Goal: Task Accomplishment & Management: Manage account settings

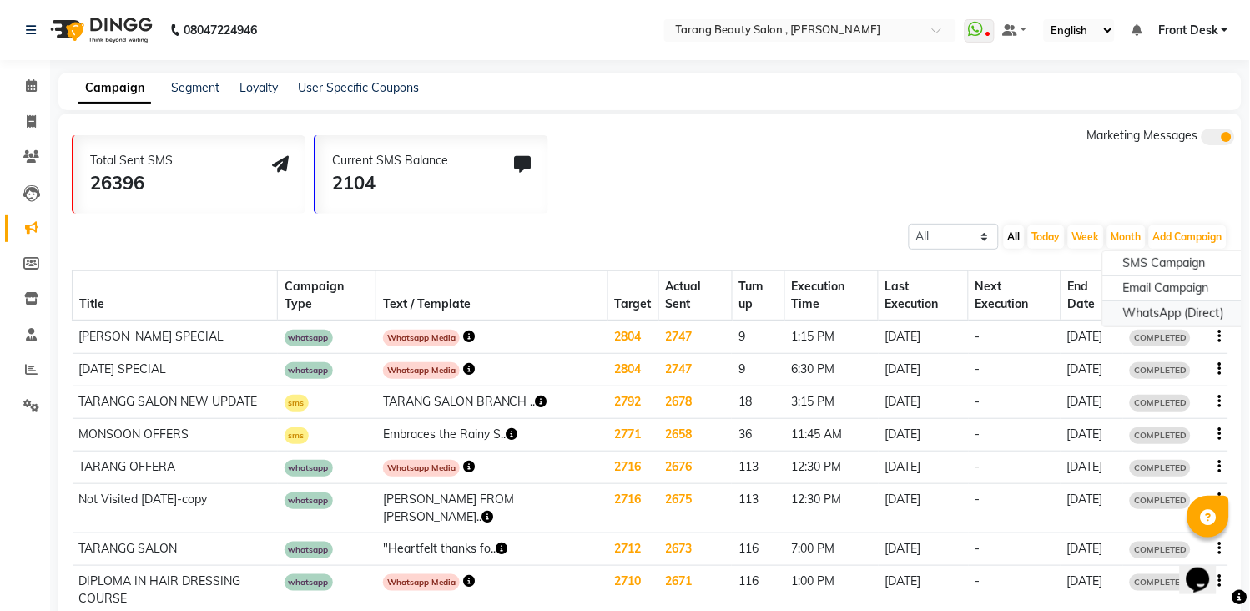
click at [1181, 317] on div "WhatsApp (Direct)" at bounding box center [1173, 313] width 141 height 25
select select "2"
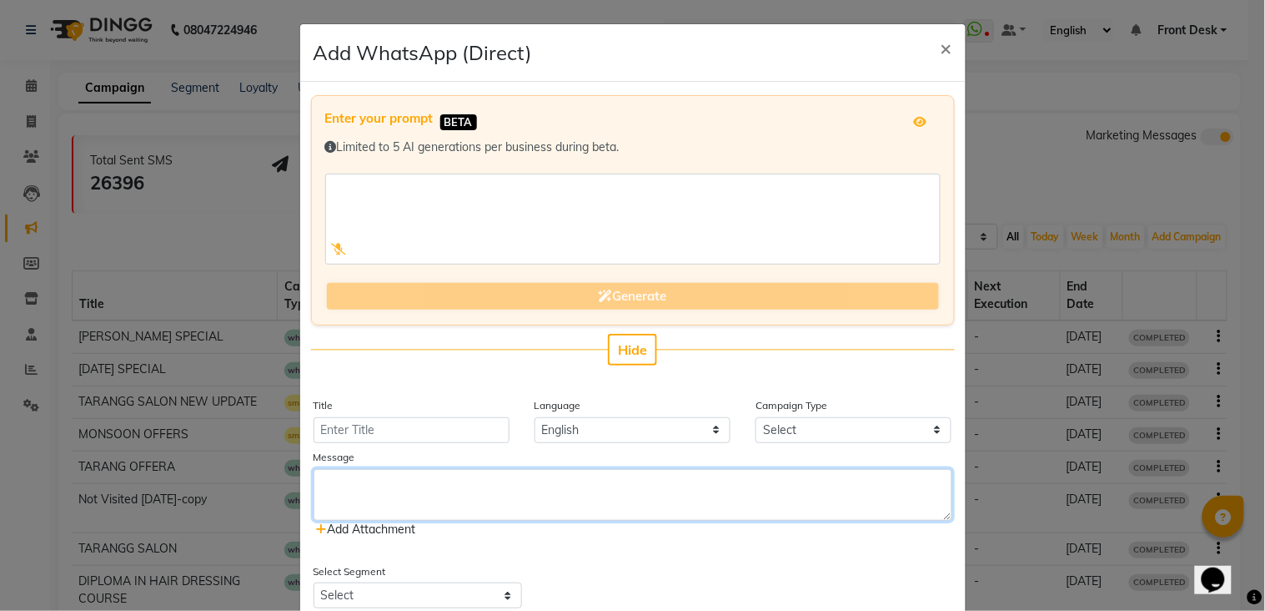
click at [415, 485] on textarea at bounding box center [633, 495] width 639 height 52
paste textarea ""🎉 Special Offer Alert! 🎉 We're running an exclusive deal just for you! This of…"
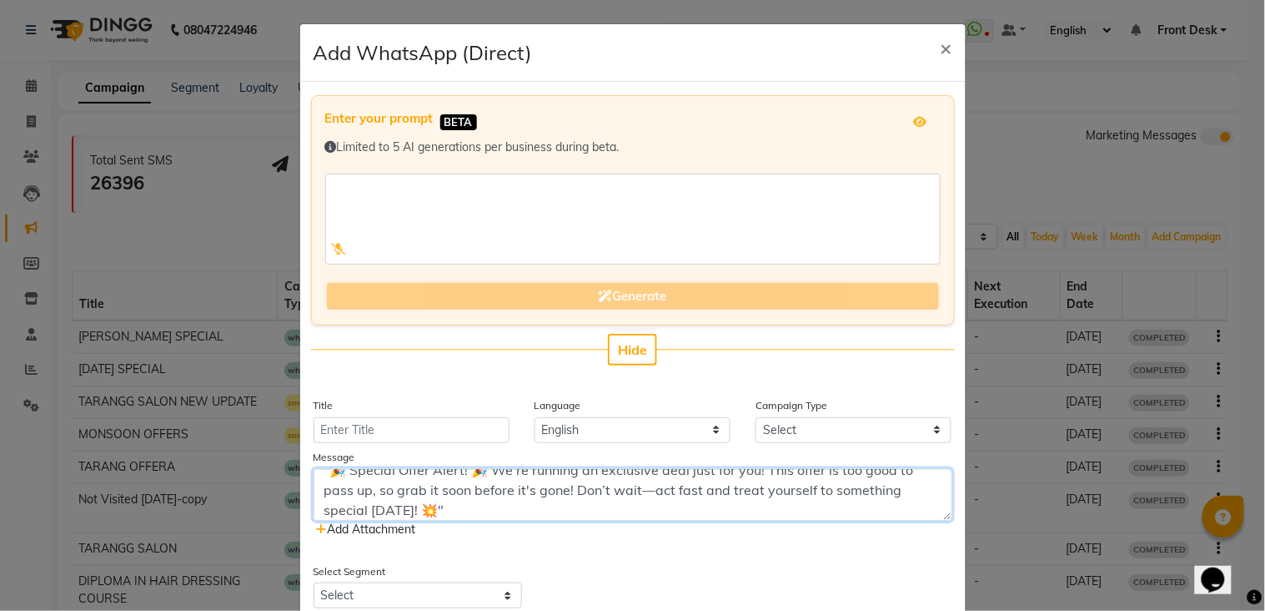
scroll to position [20, 0]
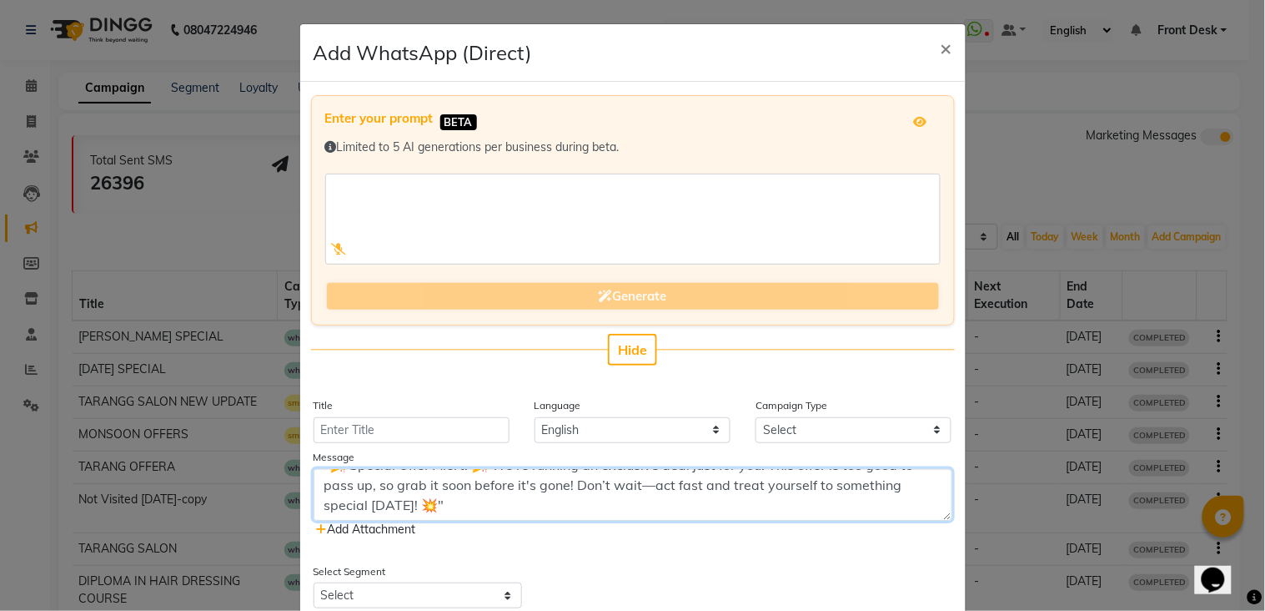
type textarea ""🎉 Special Offer Alert! 🎉 We're running an exclusive deal just for you! This of…"
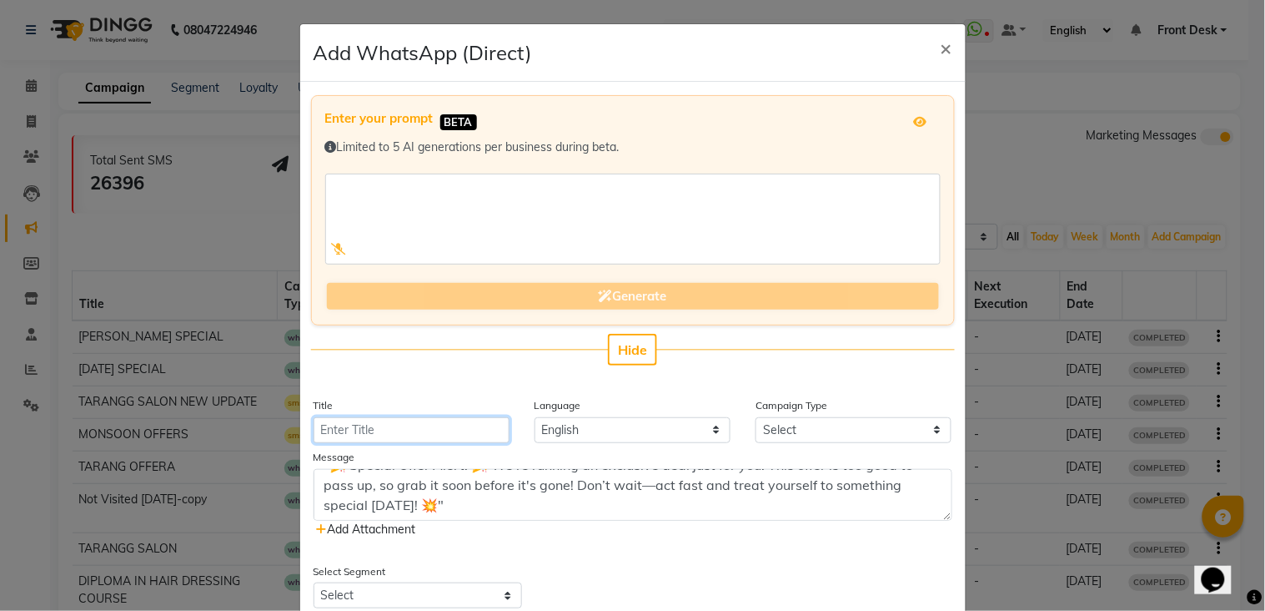
click at [381, 429] on input "Title" at bounding box center [412, 430] width 196 height 26
click at [407, 426] on input "Title" at bounding box center [412, 430] width 196 height 26
type input "*"
type input "p"
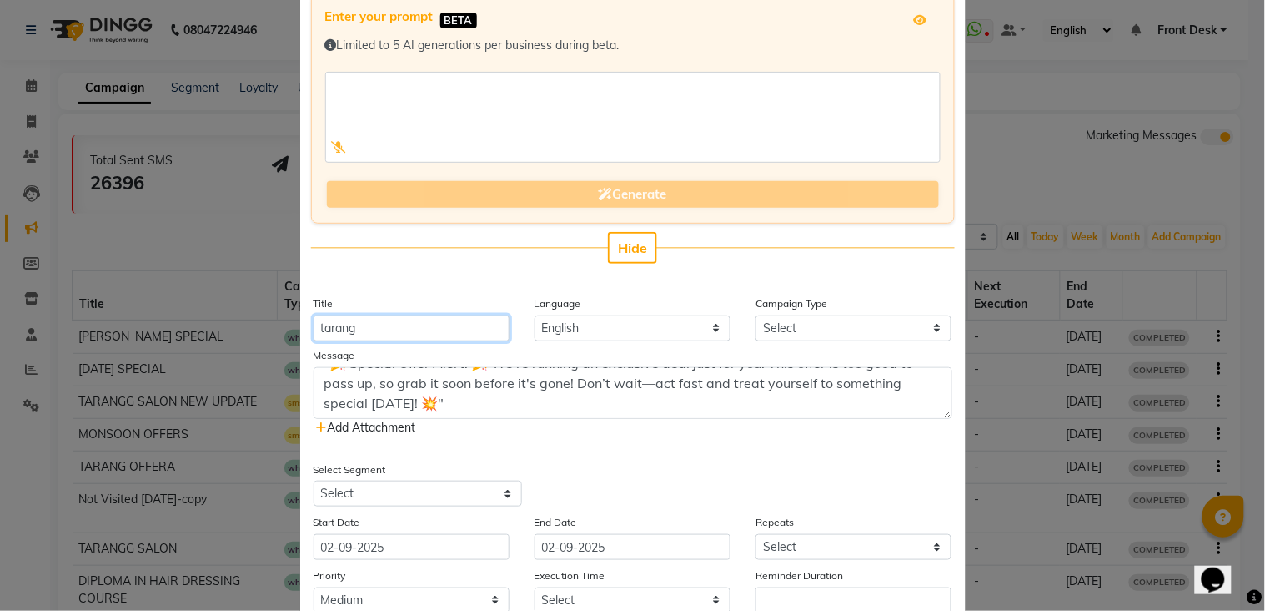
click at [380, 326] on input "tarang" at bounding box center [412, 328] width 196 height 26
type input "TARANGG SALON NEW UPDATE"
click at [856, 323] on select "Select Birthday Anniversary Promotional Service reminder" at bounding box center [854, 328] width 196 height 26
select select "3"
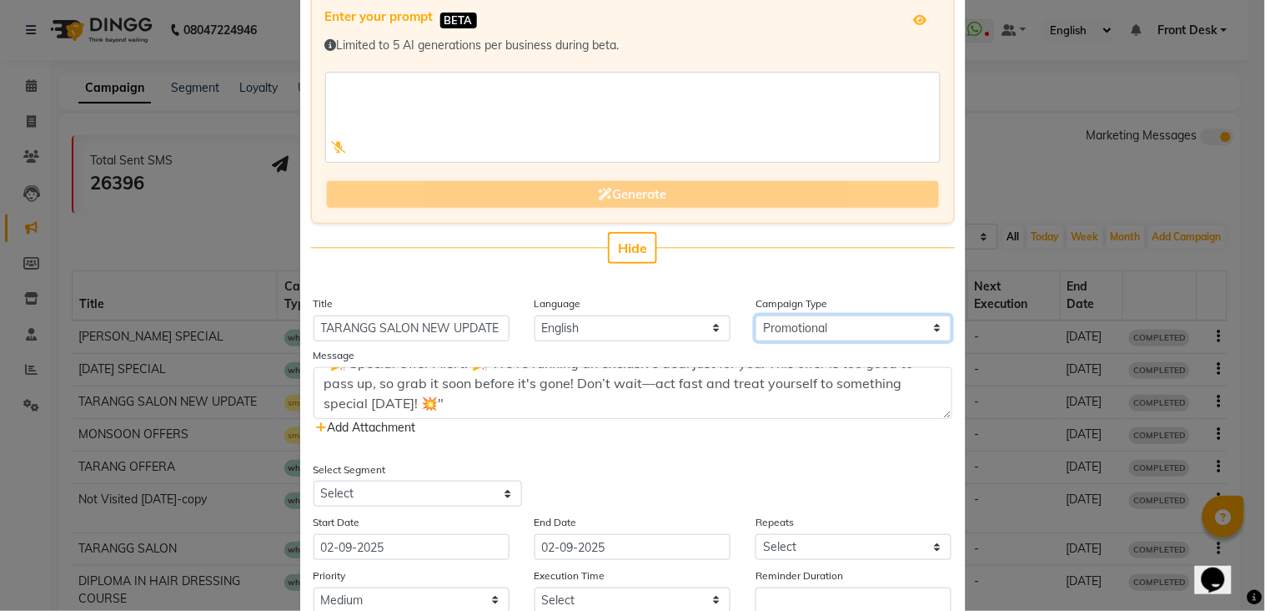
click at [756, 315] on select "Select Birthday Anniversary Promotional Service reminder" at bounding box center [854, 328] width 196 height 26
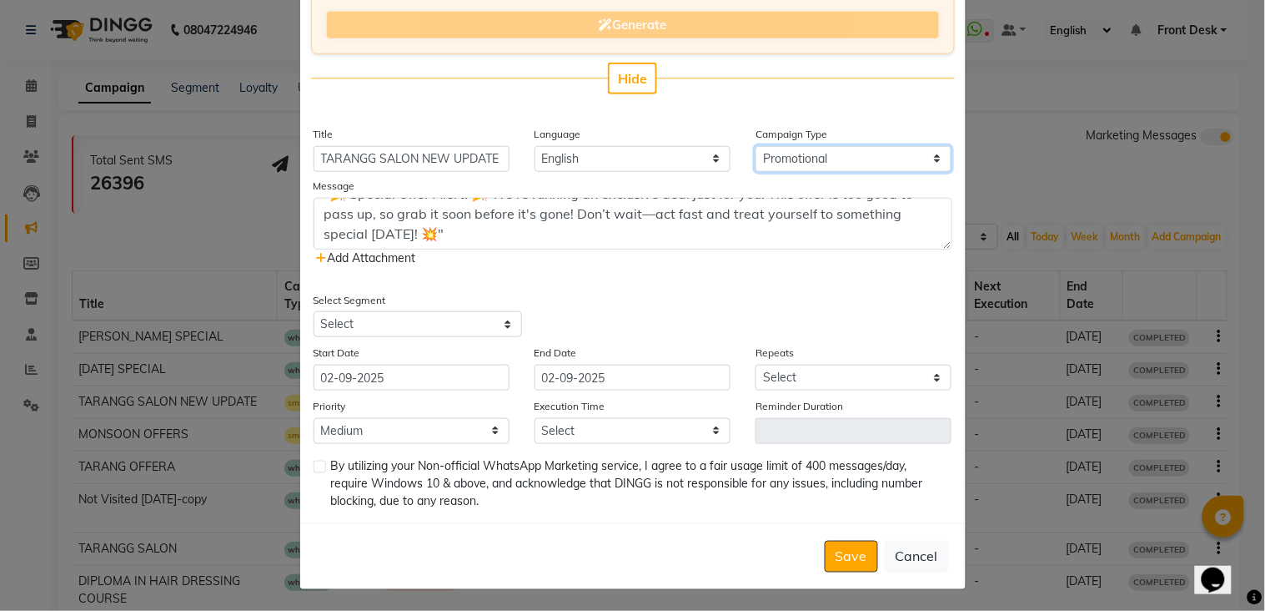
scroll to position [273, 0]
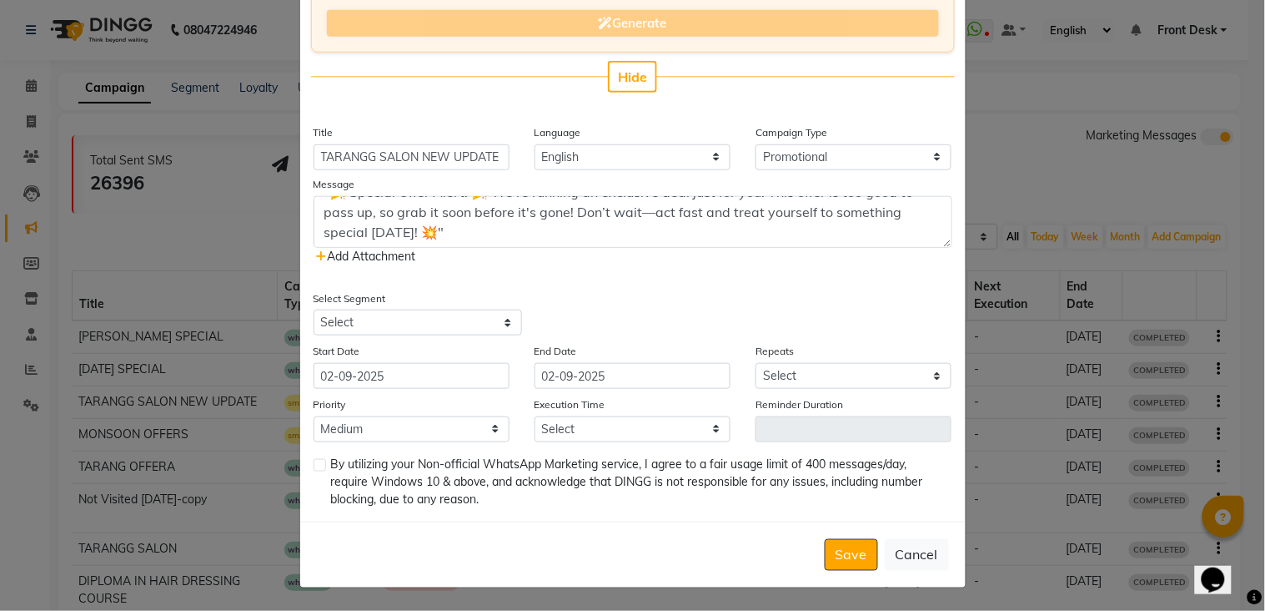
click at [345, 255] on span "Add Attachment" at bounding box center [366, 256] width 99 height 15
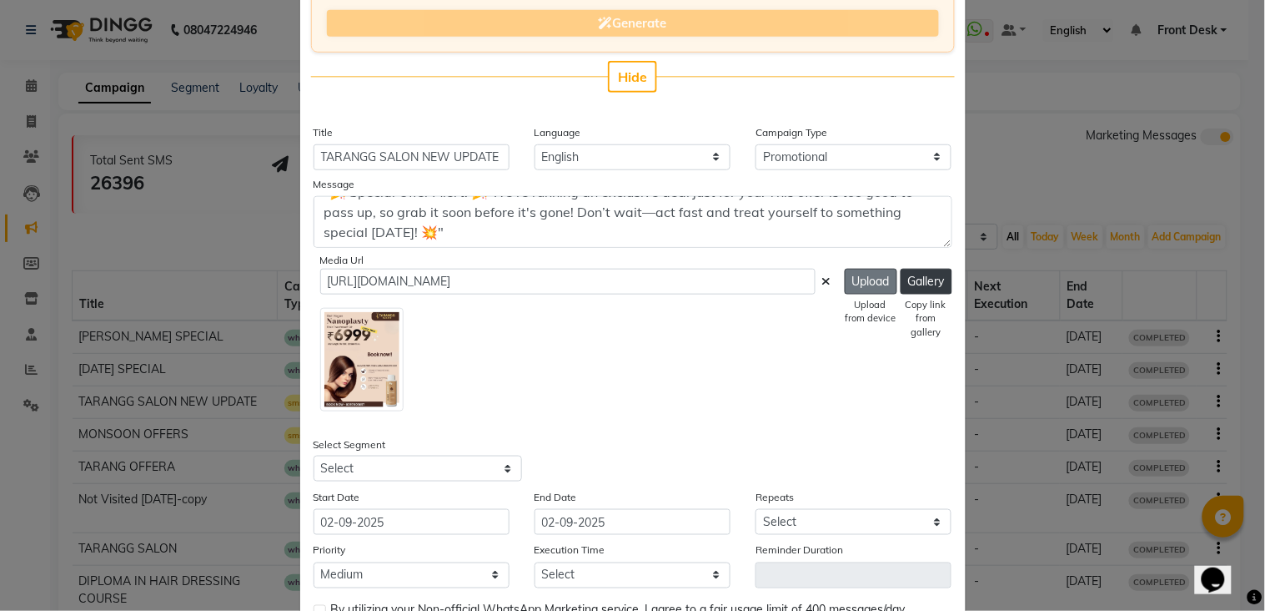
click at [848, 280] on button "Upload" at bounding box center [871, 282] width 53 height 26
type input "https://ww4.in/a?c=n3ugKY"
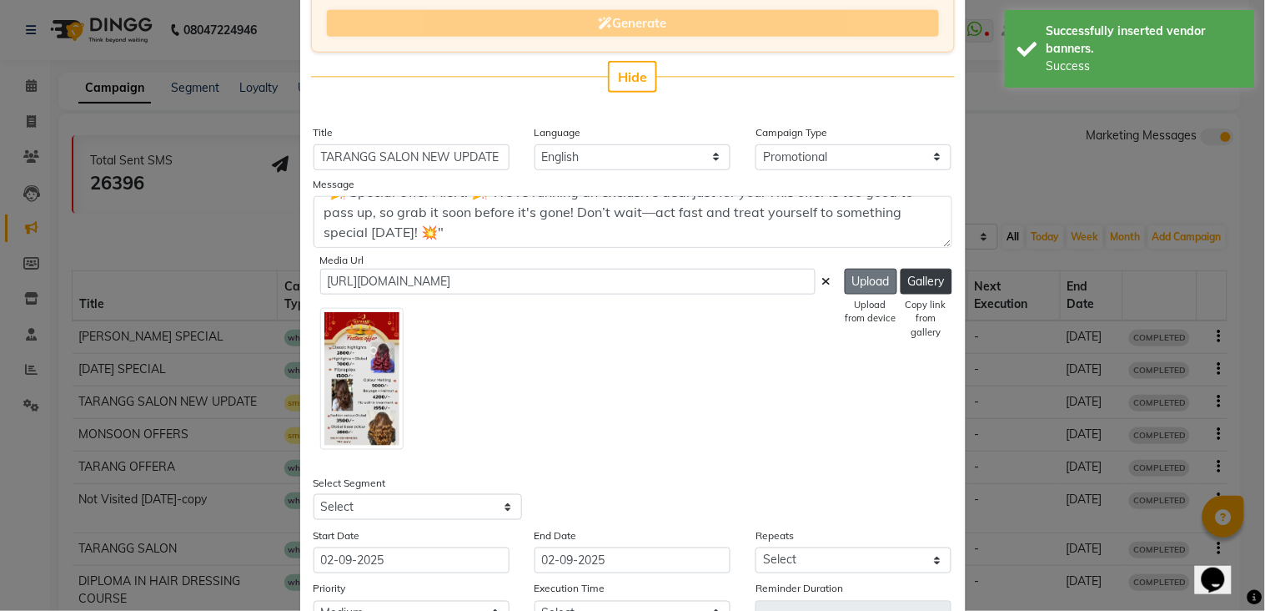
click at [863, 279] on button "Upload" at bounding box center [871, 282] width 53 height 26
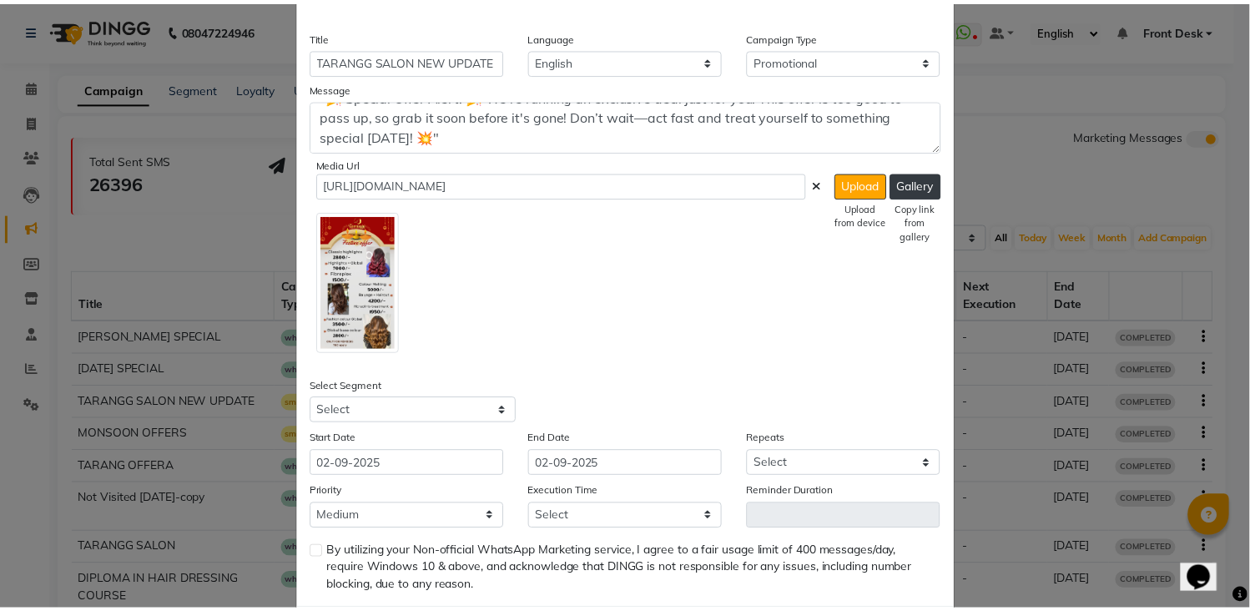
scroll to position [457, 0]
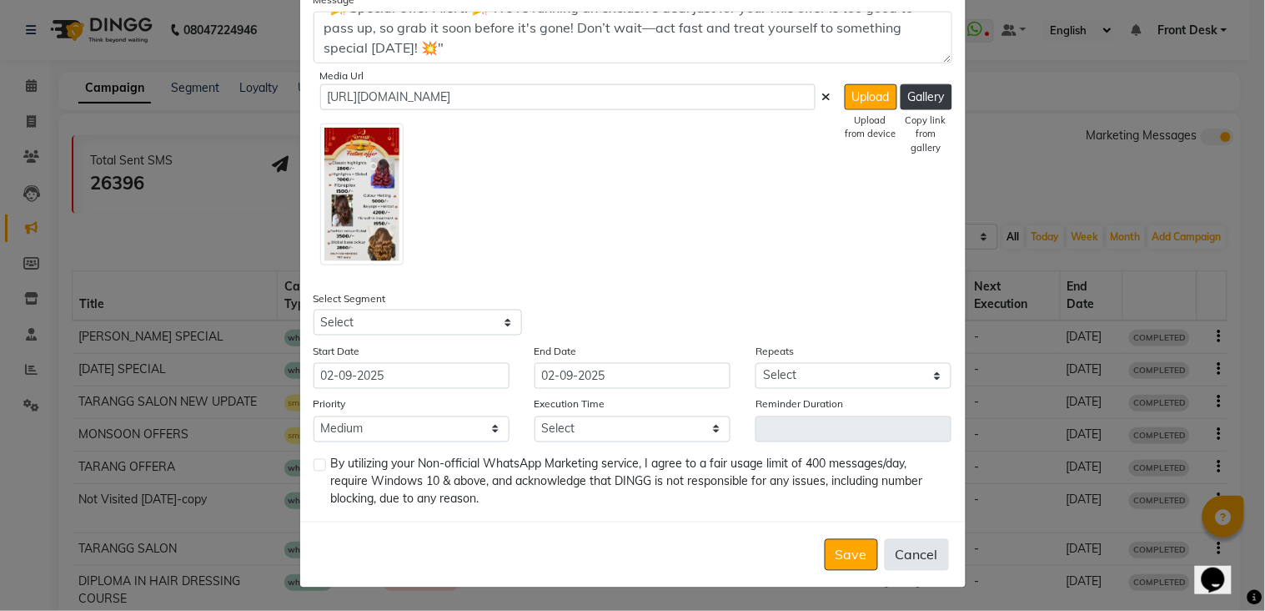
drag, startPoint x: 913, startPoint y: 559, endPoint x: 906, endPoint y: 545, distance: 16.0
click at [913, 557] on button "Cancel" at bounding box center [917, 555] width 64 height 32
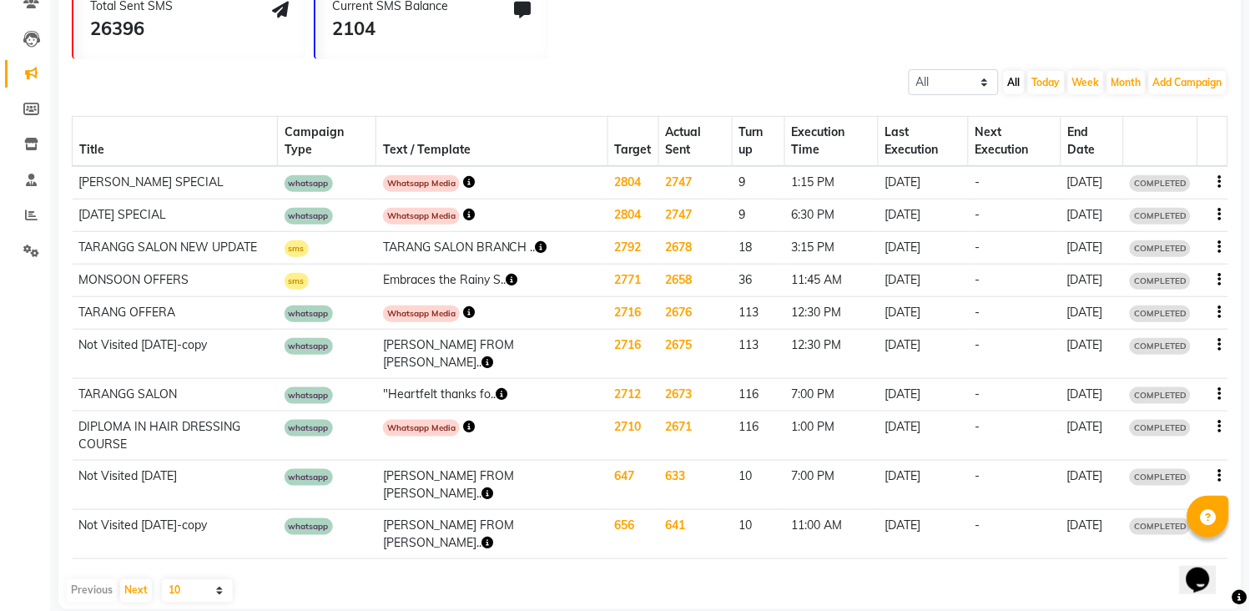
scroll to position [0, 0]
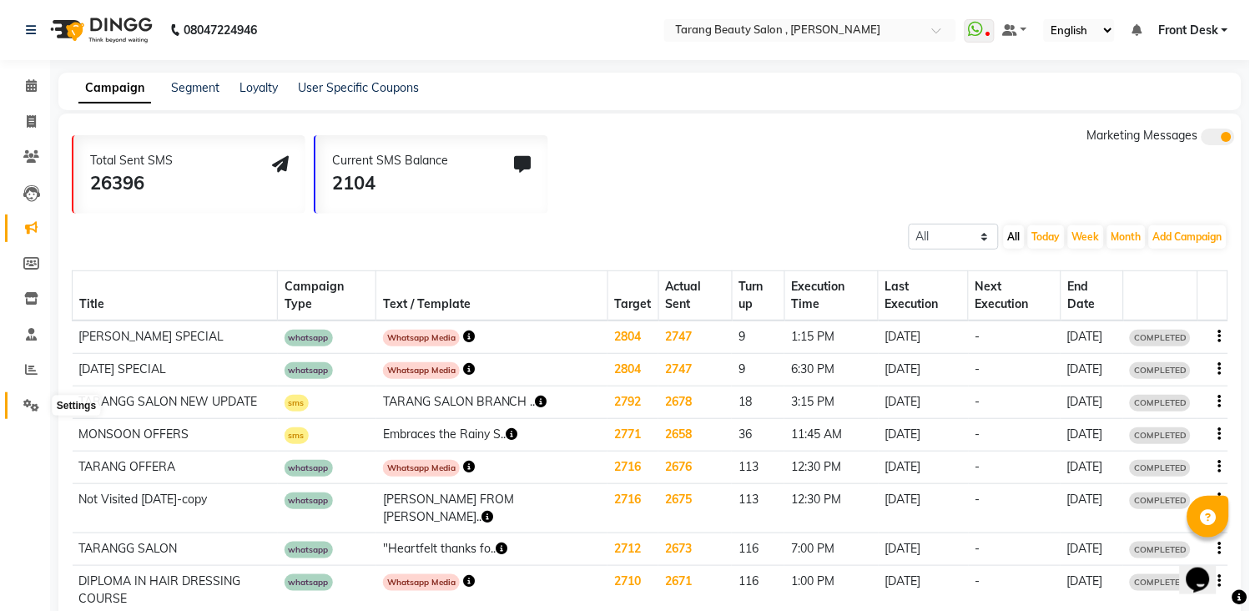
click at [28, 410] on icon at bounding box center [31, 405] width 16 height 13
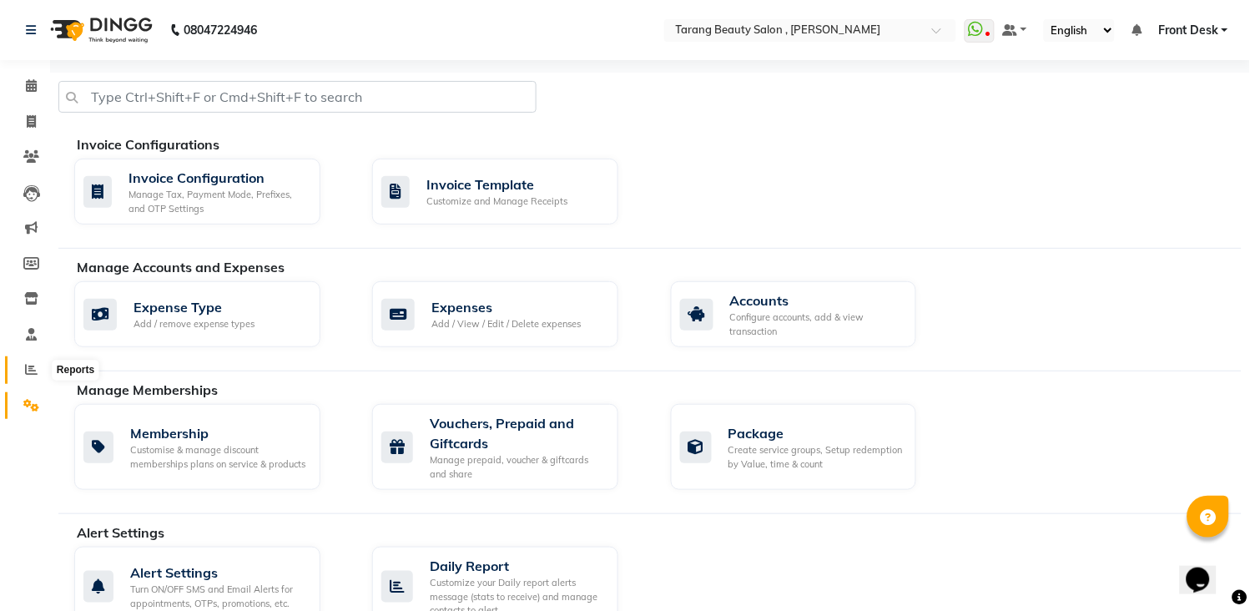
click at [27, 361] on span at bounding box center [31, 369] width 29 height 19
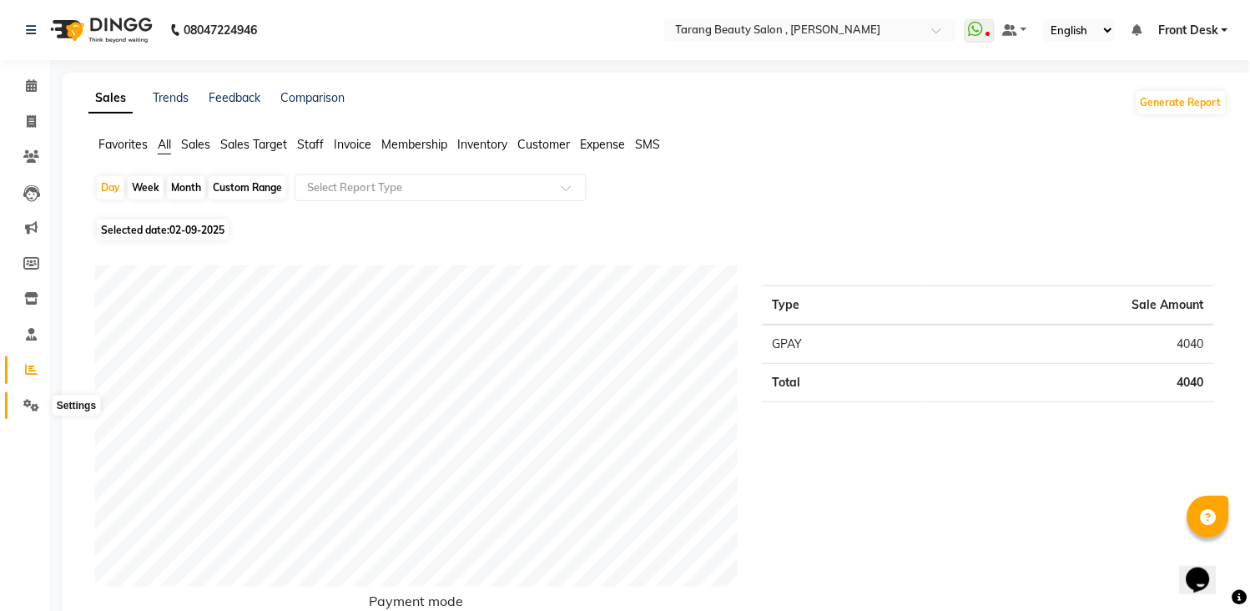
click at [25, 403] on icon at bounding box center [31, 405] width 16 height 13
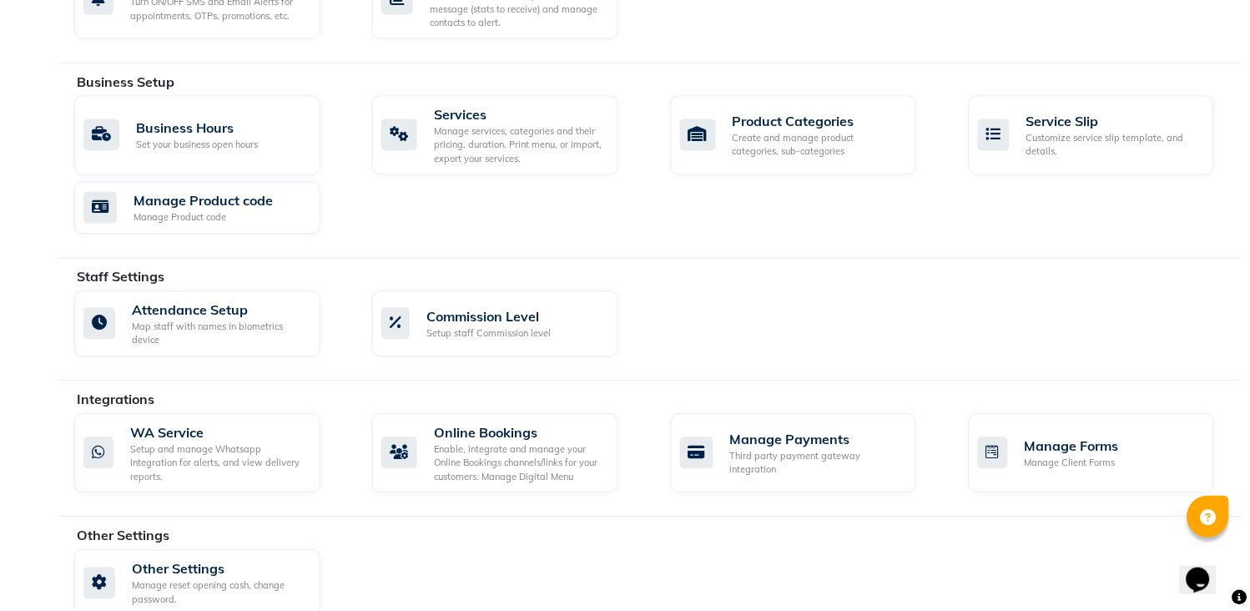
scroll to position [618, 0]
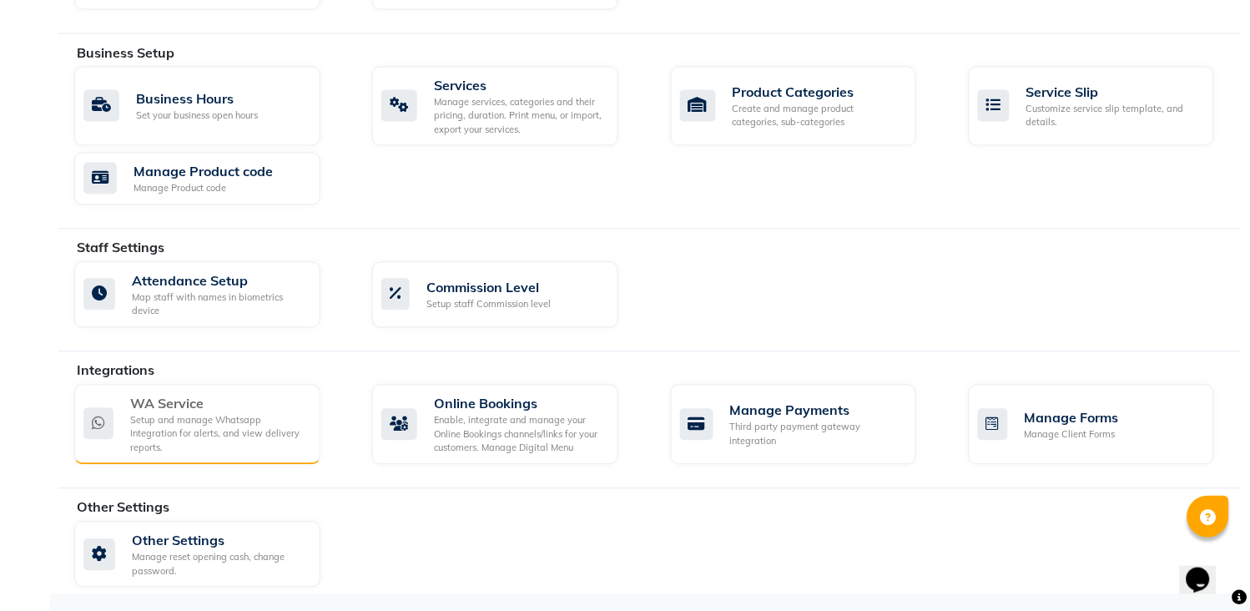
click at [207, 425] on div "Setup and manage Whatsapp Integration for alerts, and view delivery reports." at bounding box center [218, 435] width 177 height 42
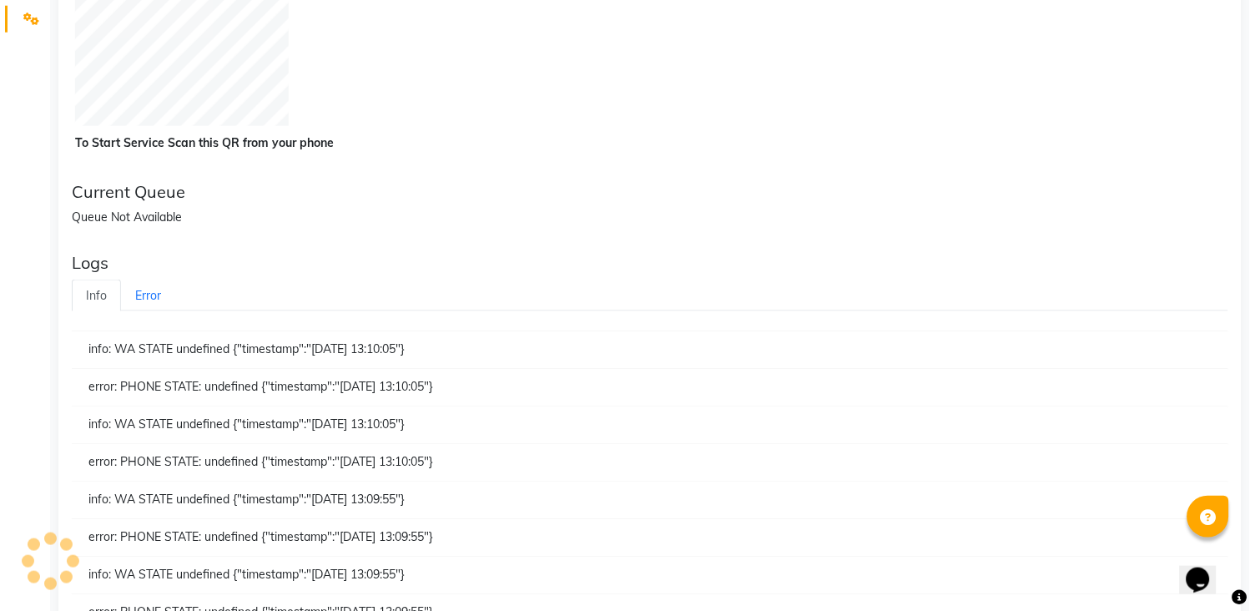
scroll to position [185, 0]
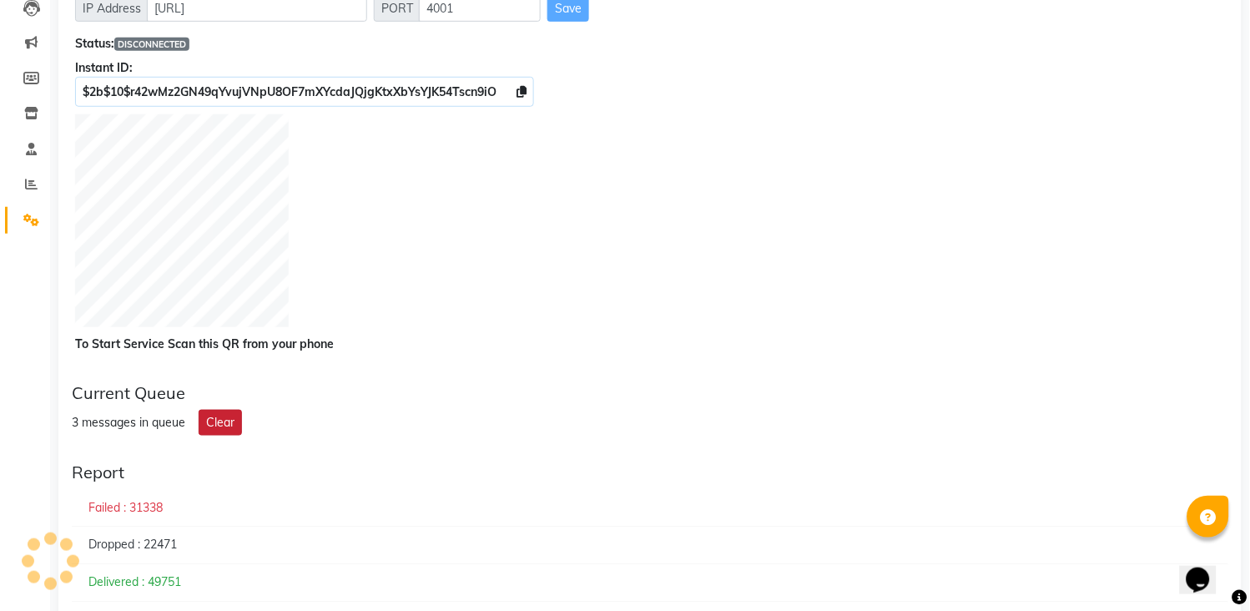
click at [217, 421] on button "Clear" at bounding box center [220, 423] width 43 height 26
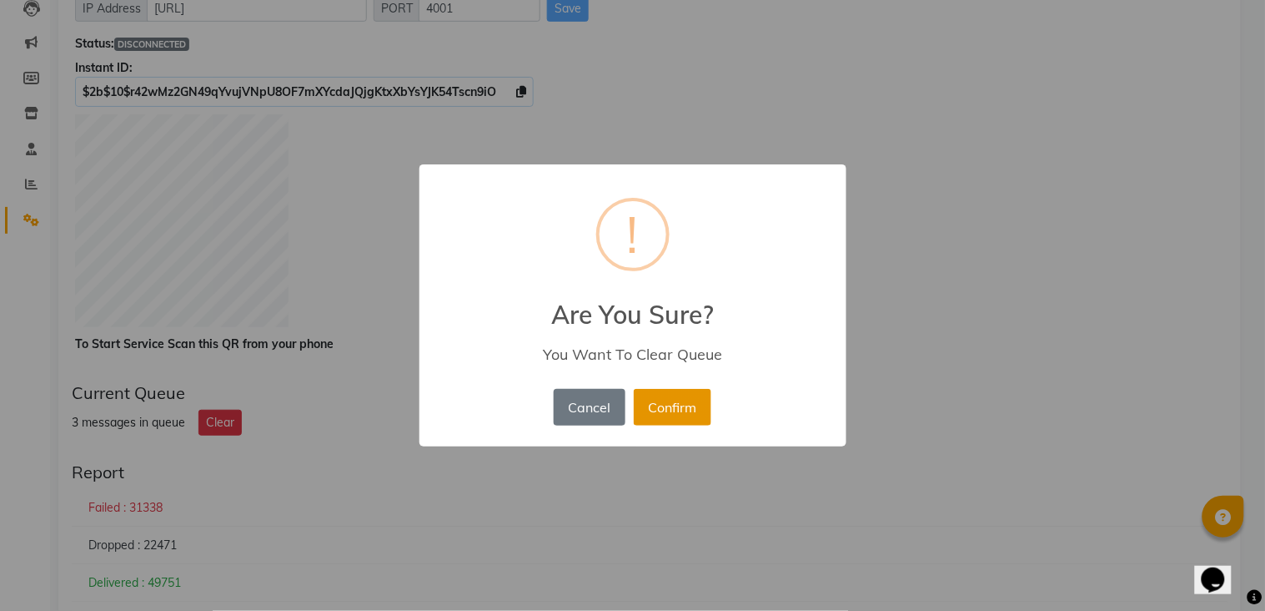
click at [641, 404] on button "Confirm" at bounding box center [673, 407] width 78 height 37
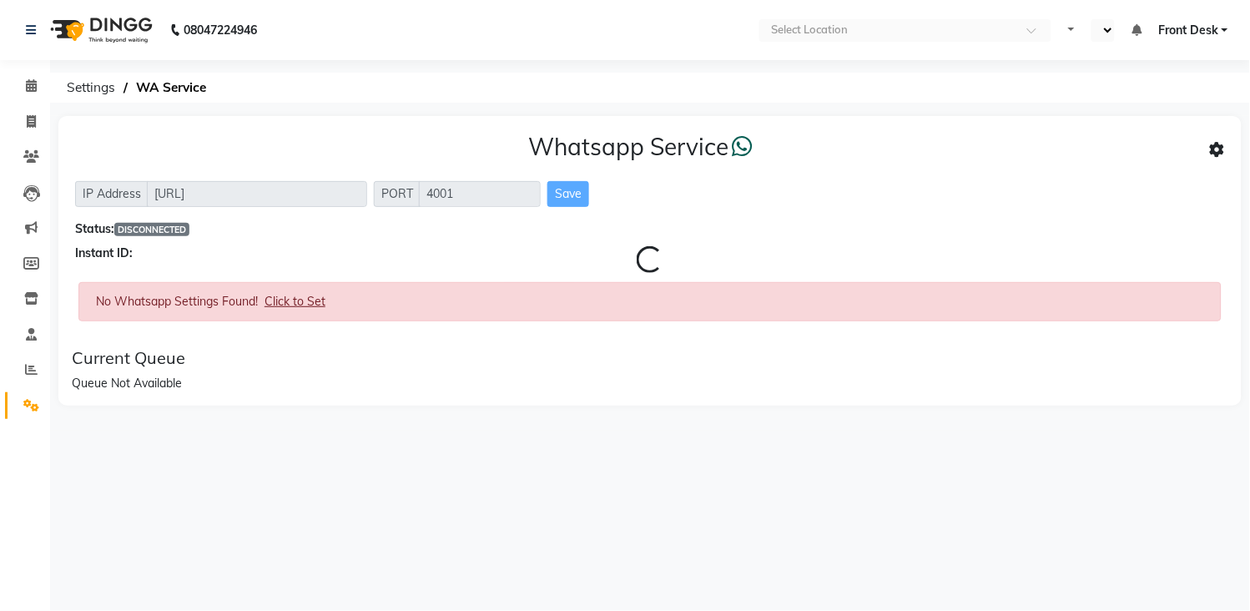
select select "en"
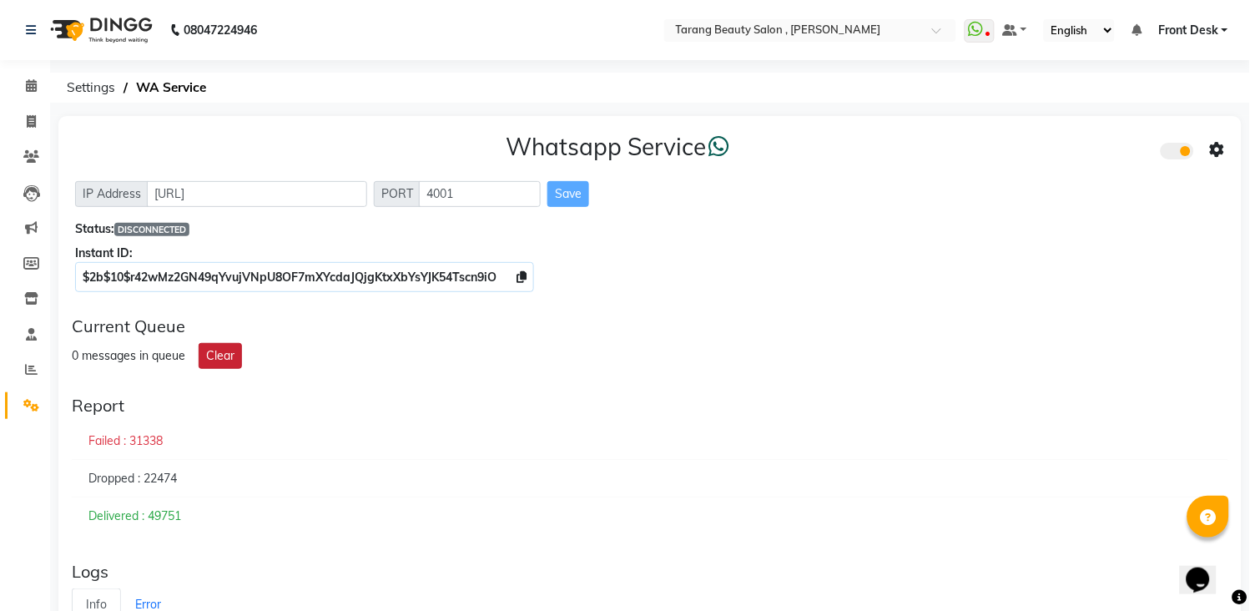
click at [222, 355] on button "Clear" at bounding box center [220, 356] width 43 height 26
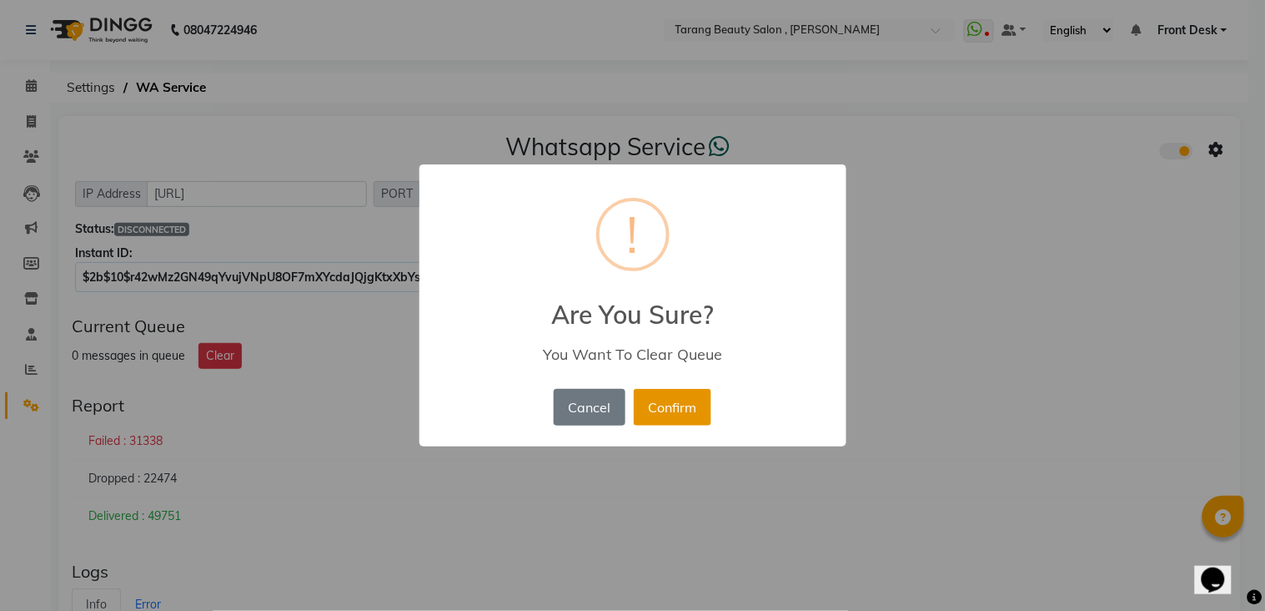
click at [672, 401] on button "Confirm" at bounding box center [673, 407] width 78 height 37
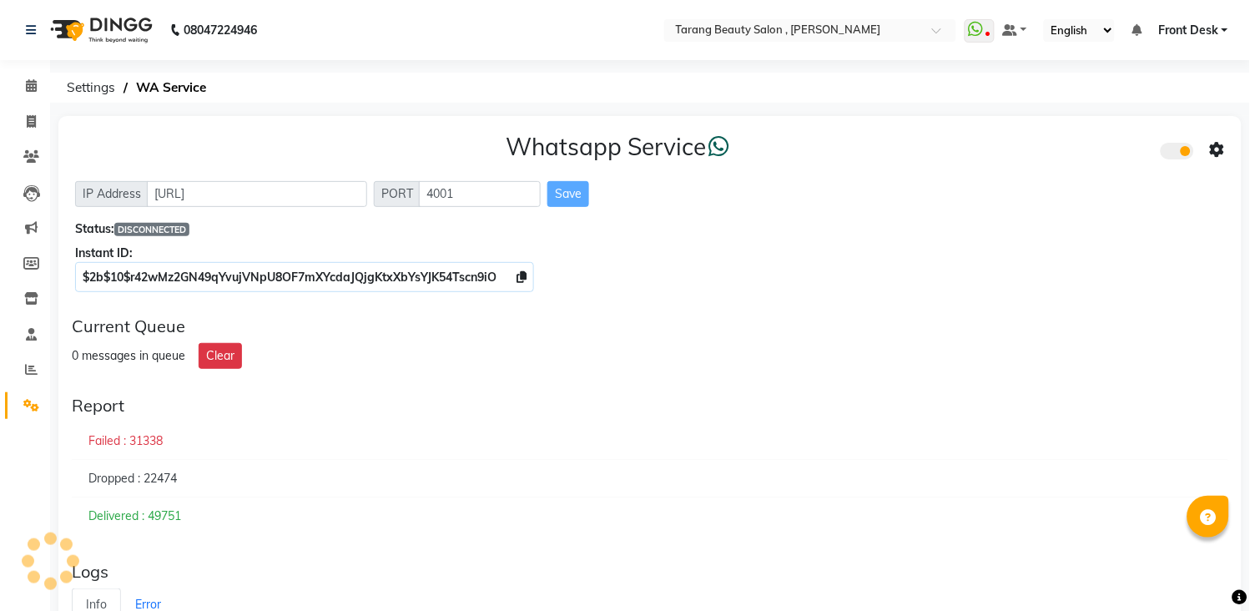
select select "en"
click at [219, 357] on button "Clear" at bounding box center [220, 356] width 43 height 26
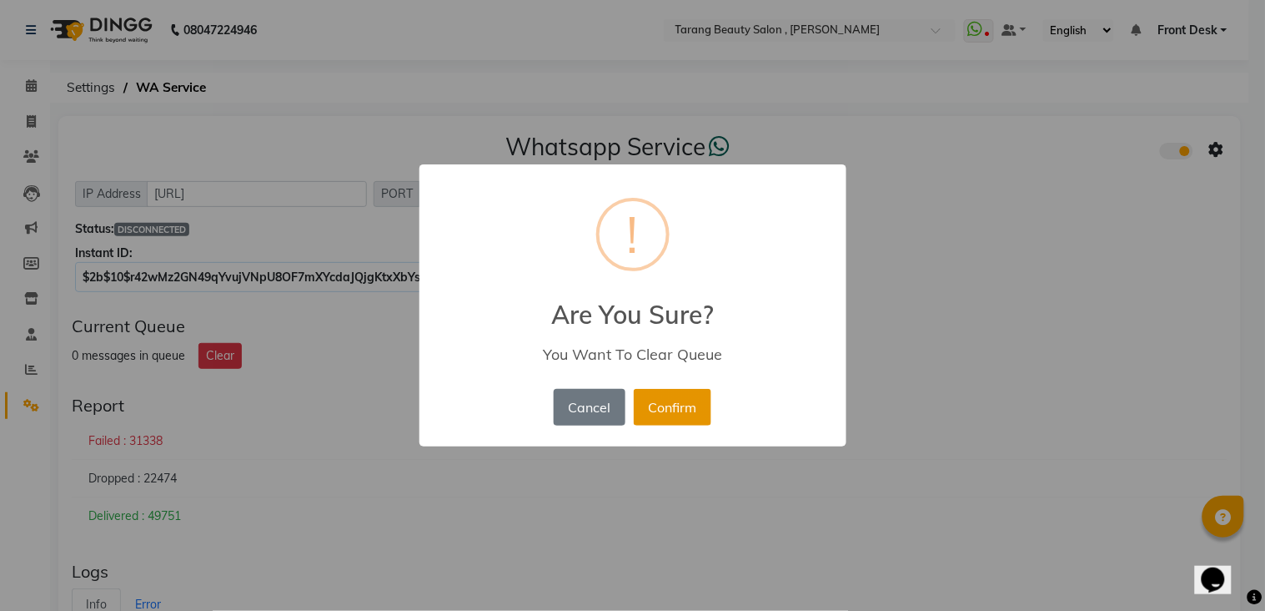
click at [682, 406] on button "Confirm" at bounding box center [673, 407] width 78 height 37
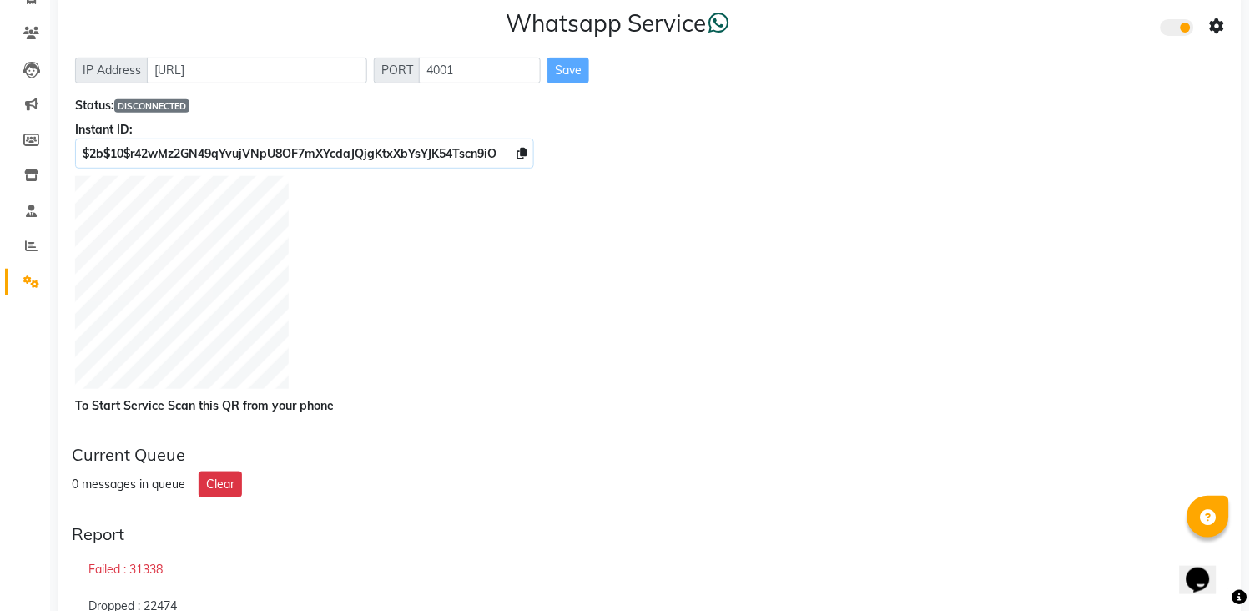
scroll to position [93, 0]
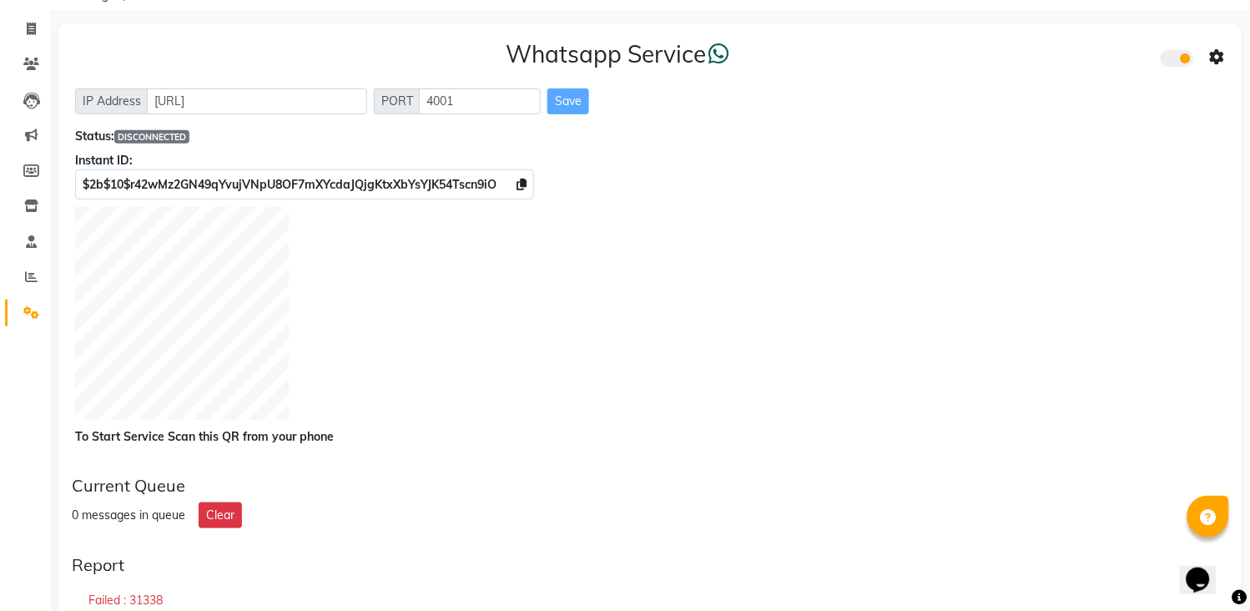
click at [175, 138] on span "DISCONNECTED" at bounding box center [151, 136] width 75 height 13
click at [163, 138] on span "DISCONNECTED" at bounding box center [151, 136] width 75 height 13
drag, startPoint x: 158, startPoint y: 138, endPoint x: 147, endPoint y: 132, distance: 13.1
click at [157, 138] on span "DISCONNECTED" at bounding box center [151, 136] width 75 height 13
click at [297, 139] on div "Status: DISCONNECTED" at bounding box center [650, 137] width 1150 height 18
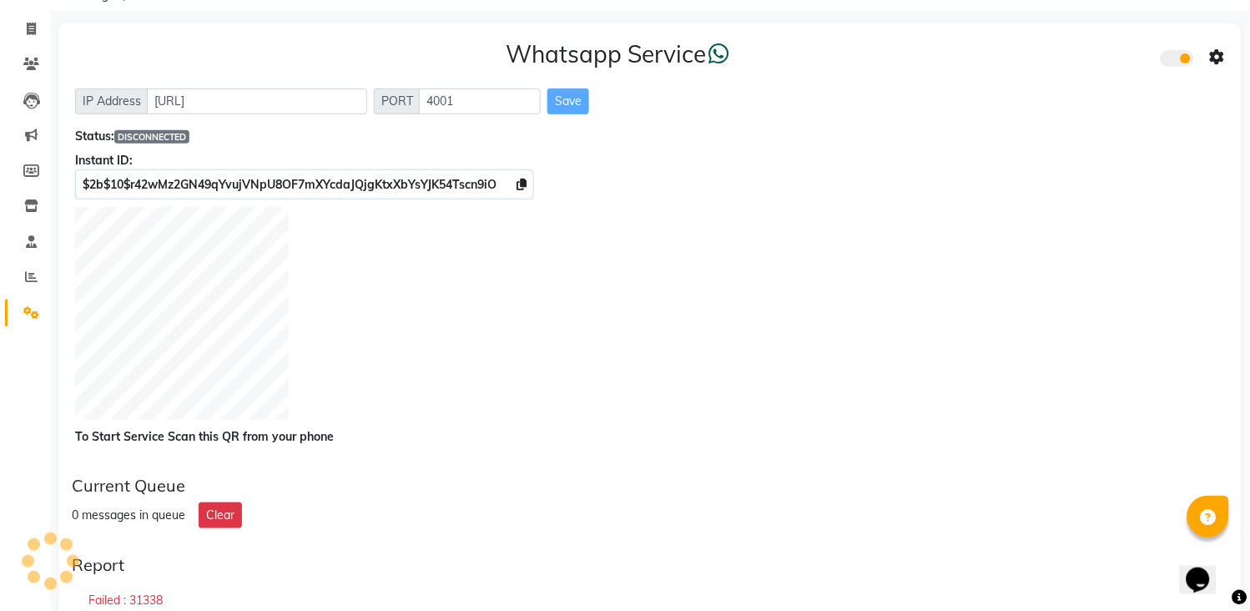
click at [154, 130] on span "DISCONNECTED" at bounding box center [151, 136] width 75 height 13
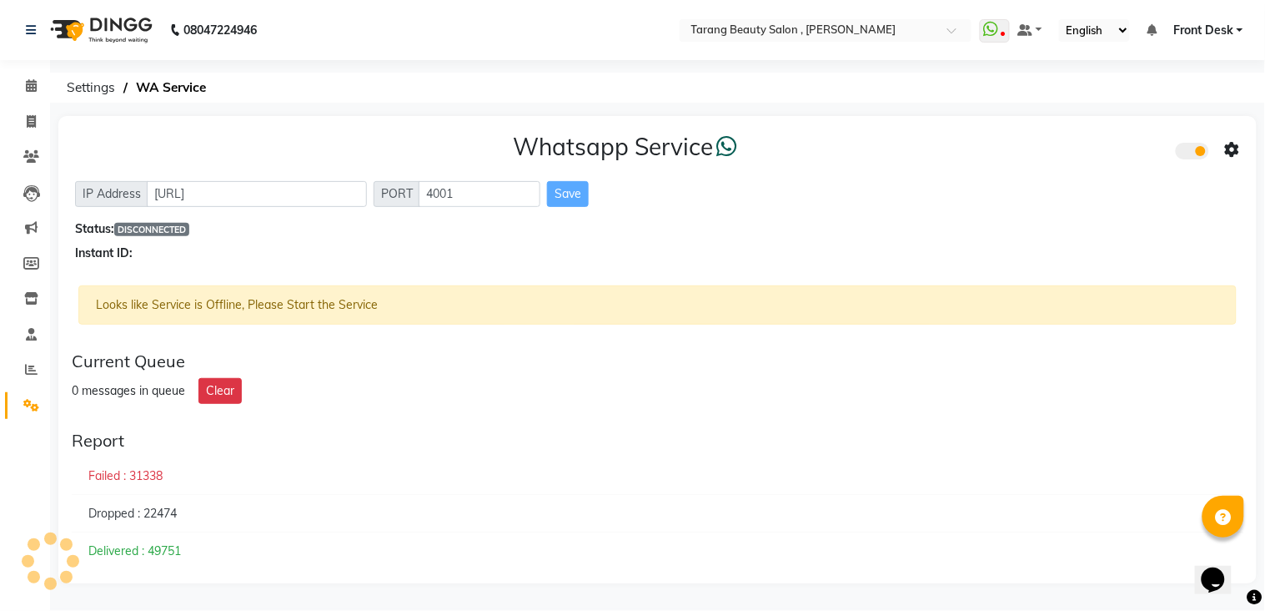
click at [102, 164] on div "Whatsapp Service" at bounding box center [657, 150] width 1165 height 35
click at [184, 136] on div "Whatsapp Service" at bounding box center [657, 150] width 1165 height 35
click at [71, 80] on span "Settings" at bounding box center [90, 88] width 65 height 30
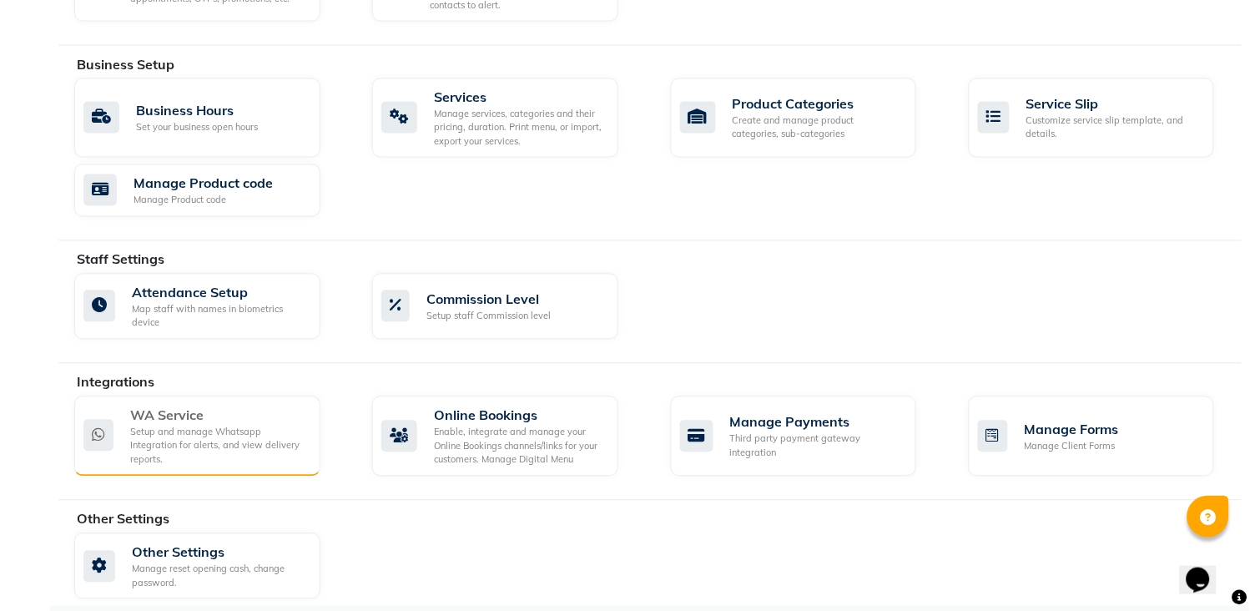
scroll to position [618, 0]
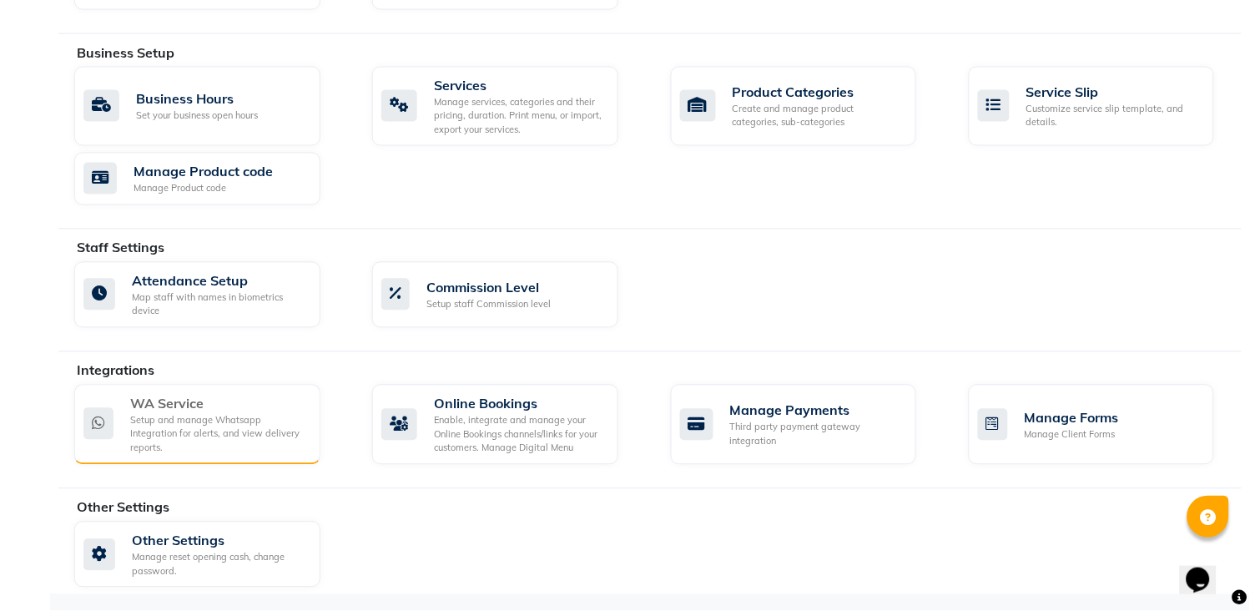
click at [194, 445] on div "Setup and manage Whatsapp Integration for alerts, and view delivery reports." at bounding box center [218, 435] width 177 height 42
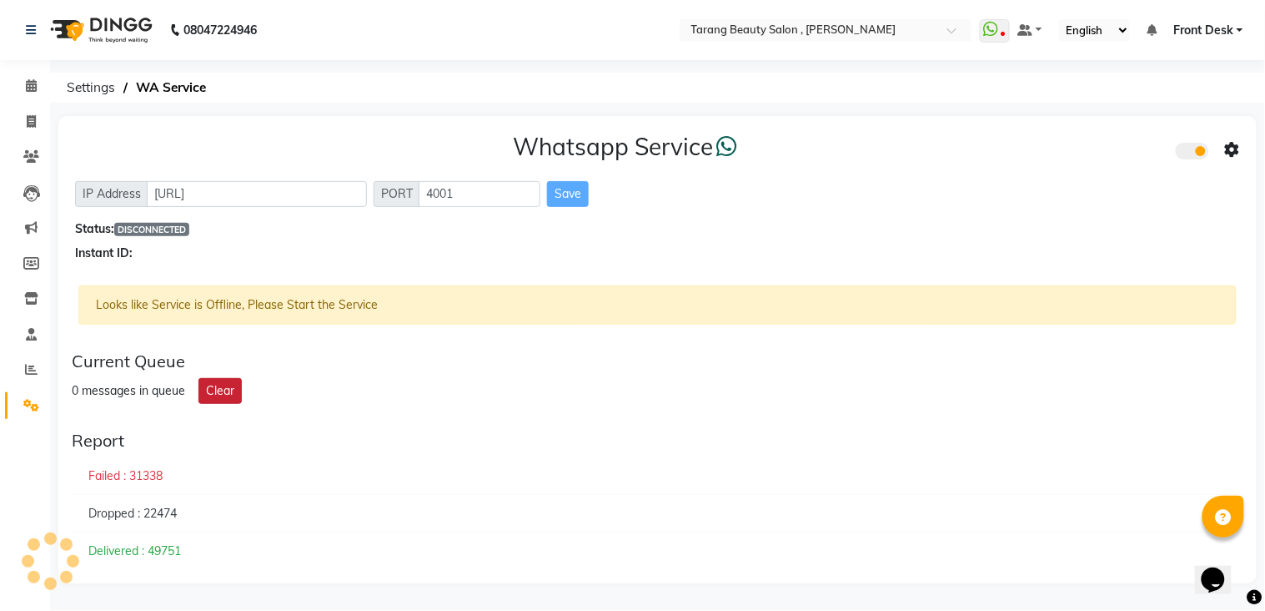
click at [223, 345] on div "Current Queue 0 messages in queue Clear" at bounding box center [657, 378] width 1185 height 66
click at [215, 385] on button "Clear" at bounding box center [220, 391] width 43 height 26
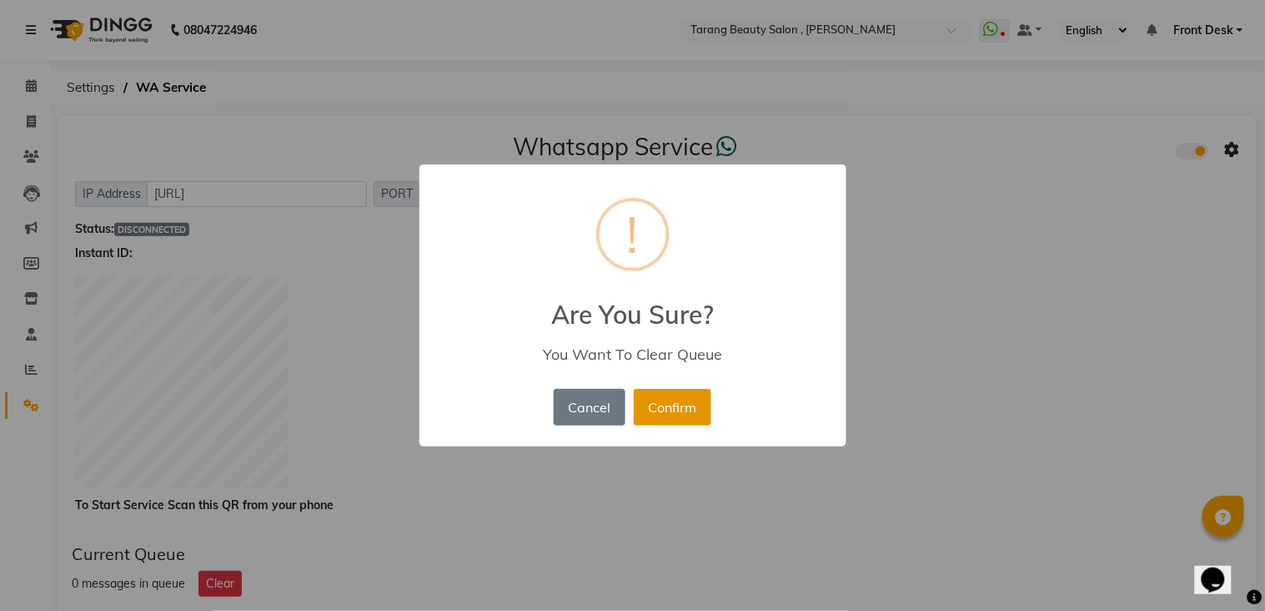
click at [674, 401] on button "Confirm" at bounding box center [673, 407] width 78 height 37
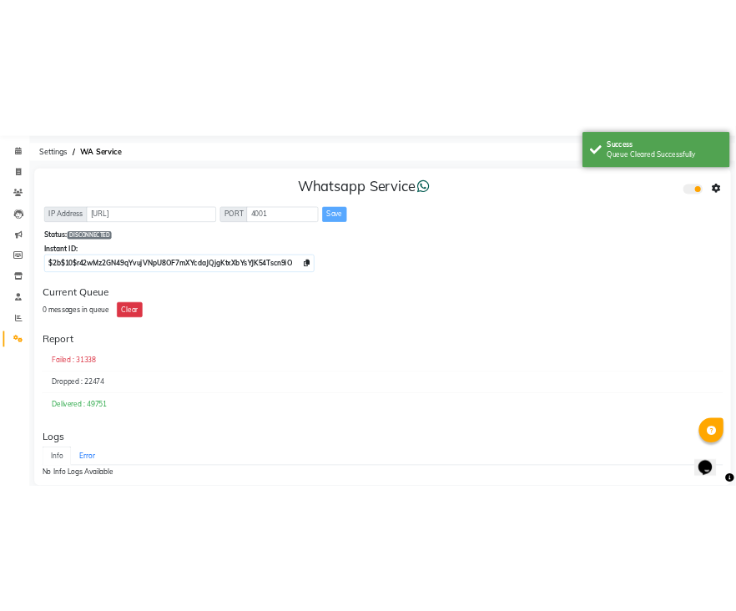
scroll to position [68, 0]
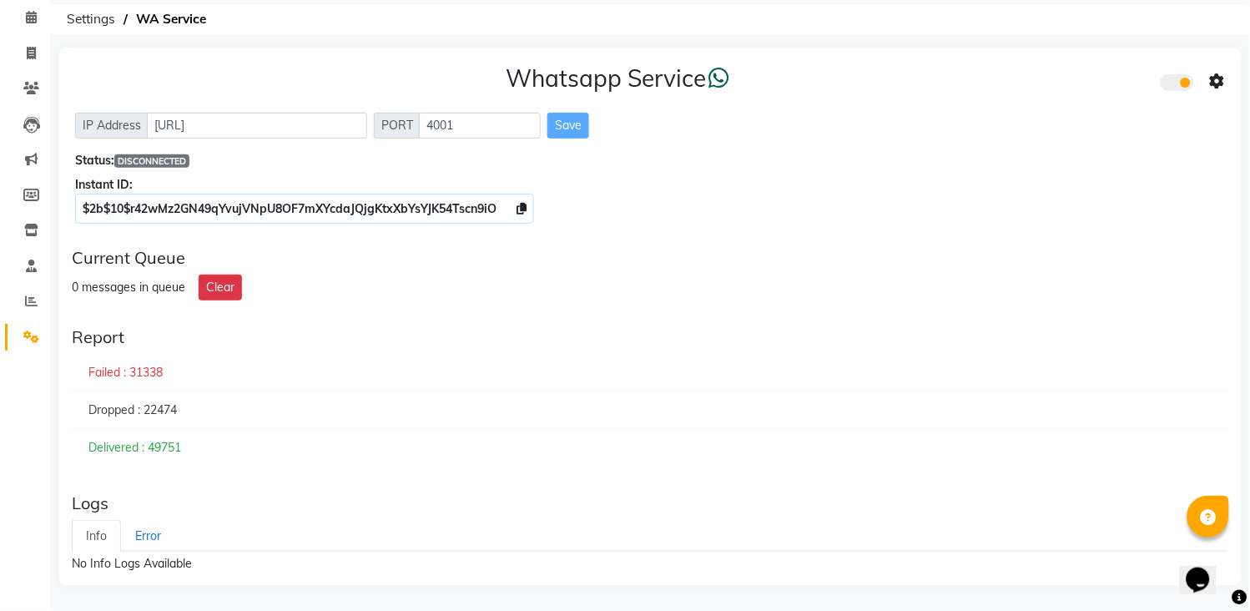
click at [147, 178] on div "Instant ID:" at bounding box center [650, 185] width 1150 height 18
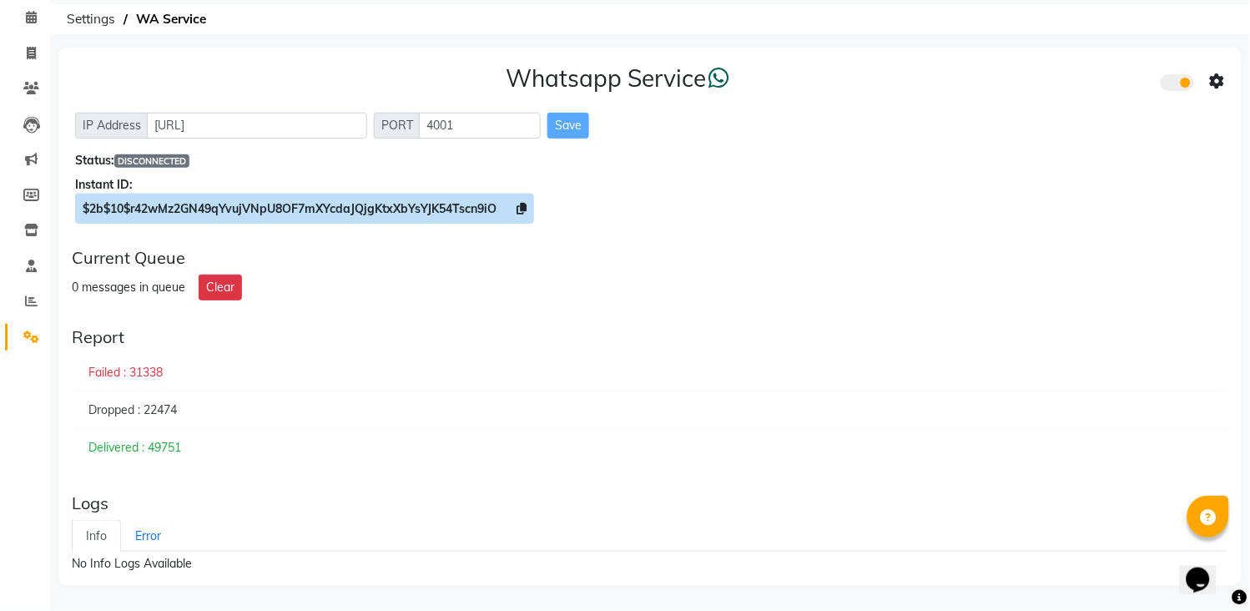
click at [526, 204] on icon at bounding box center [521, 209] width 10 height 12
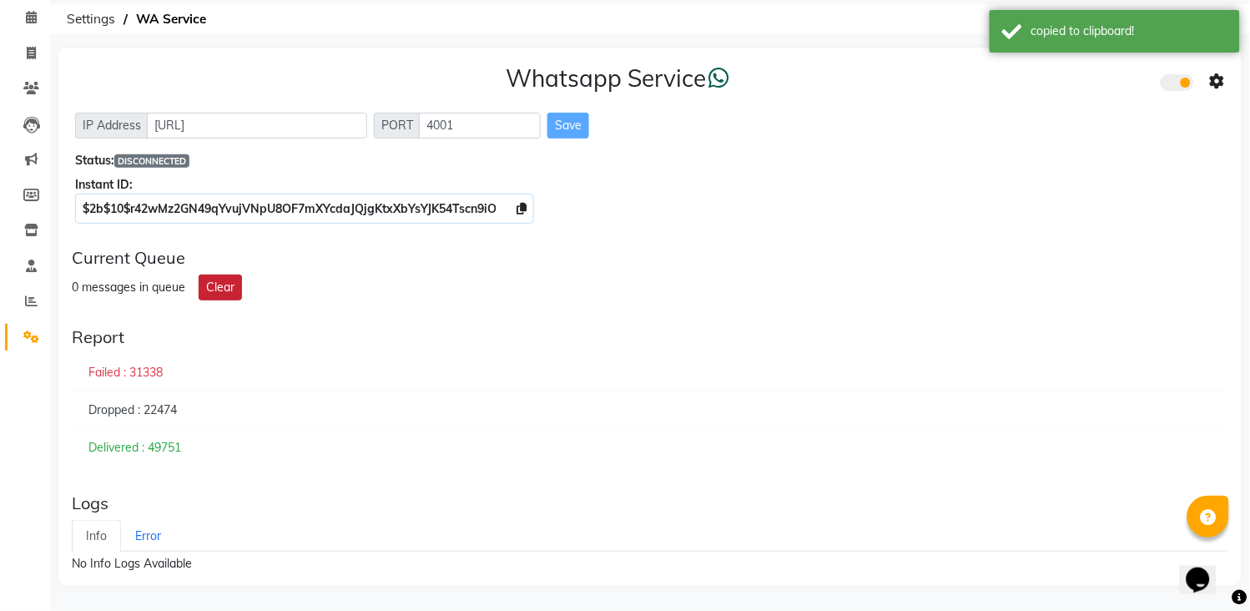
click at [215, 294] on button "Clear" at bounding box center [220, 287] width 43 height 26
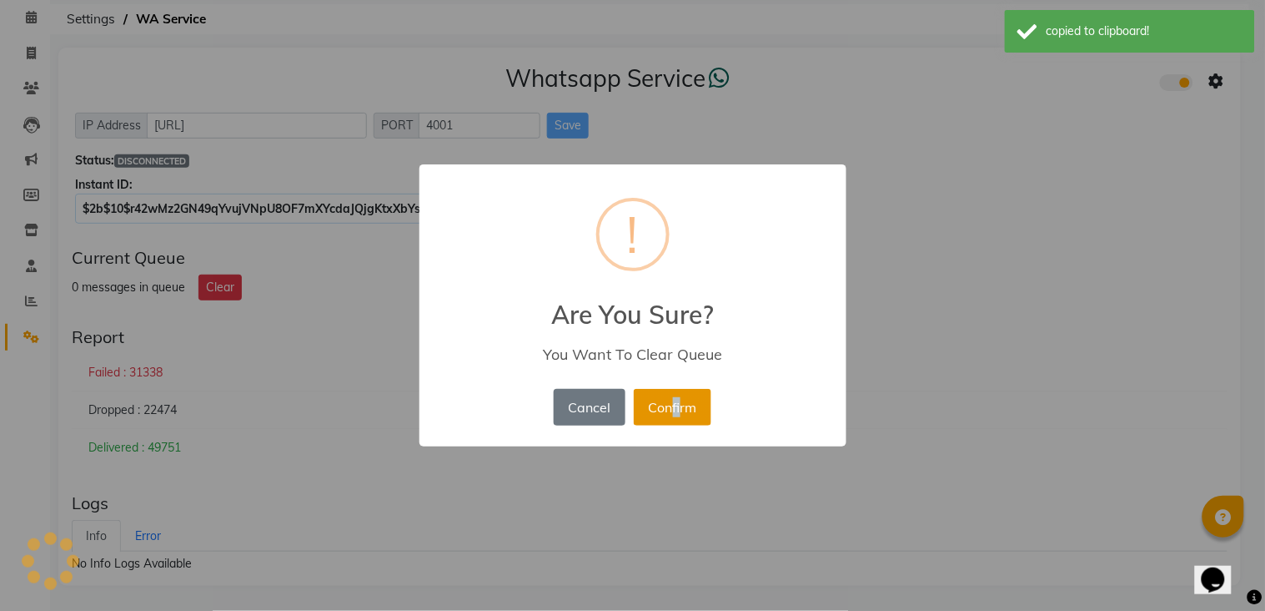
drag, startPoint x: 676, startPoint y: 384, endPoint x: 665, endPoint y: 396, distance: 16.6
click at [667, 395] on div "× ! Are You Sure? You Want To Clear Queue Cancel No Confirm" at bounding box center [633, 305] width 427 height 282
click at [642, 401] on button "Confirm" at bounding box center [673, 407] width 78 height 37
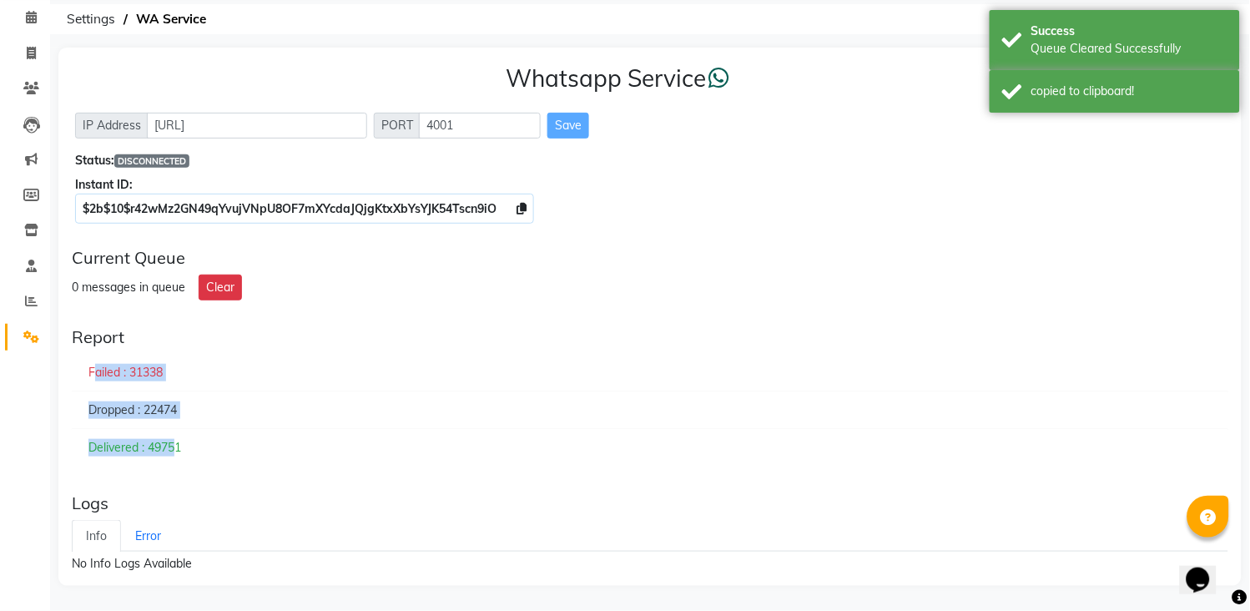
drag, startPoint x: 82, startPoint y: 364, endPoint x: 173, endPoint y: 465, distance: 136.5
click at [173, 465] on div "Report Failed : 31338 Dropped : 22474 Delivered : 49751" at bounding box center [650, 396] width 1170 height 153
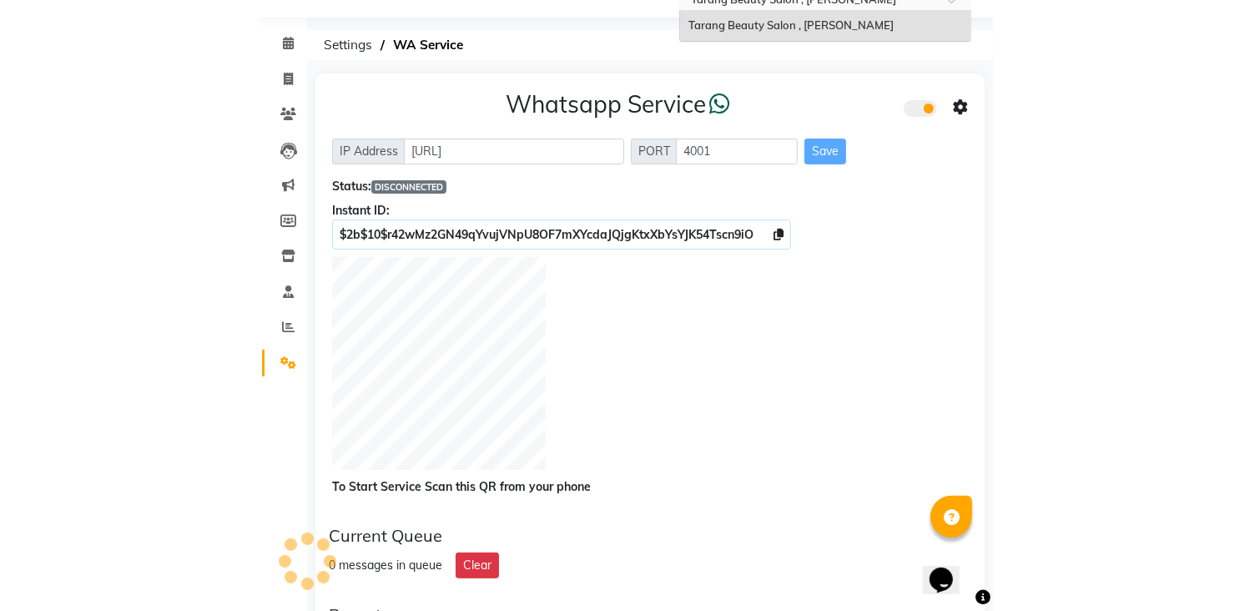
scroll to position [58, 0]
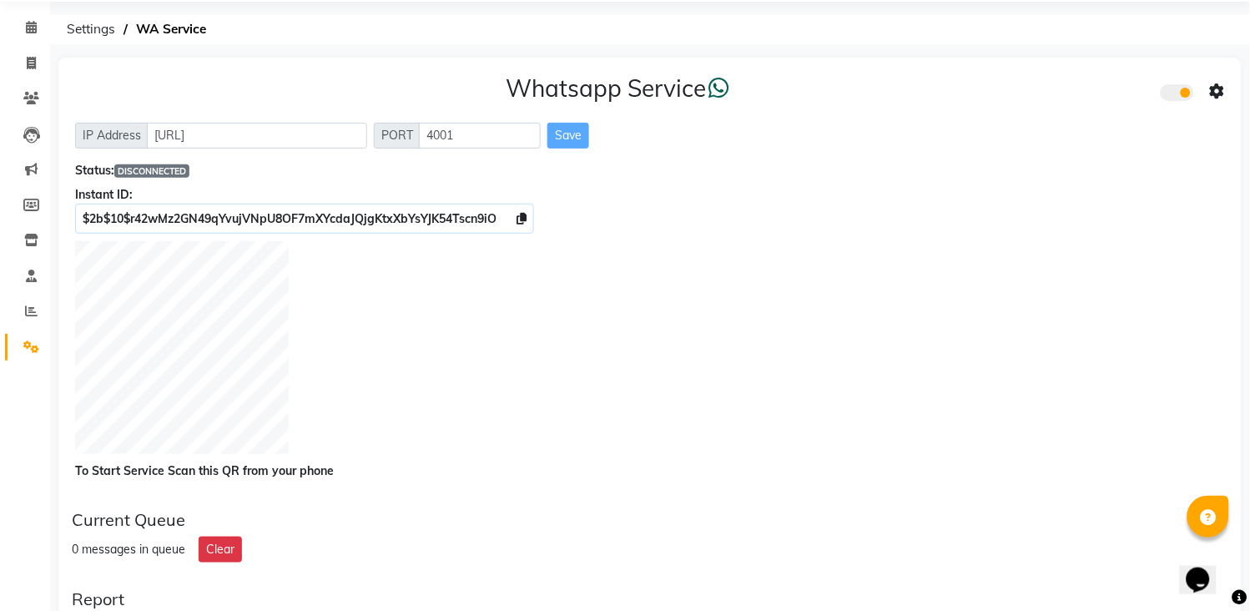
click at [164, 189] on div "Instant ID:" at bounding box center [650, 195] width 1150 height 18
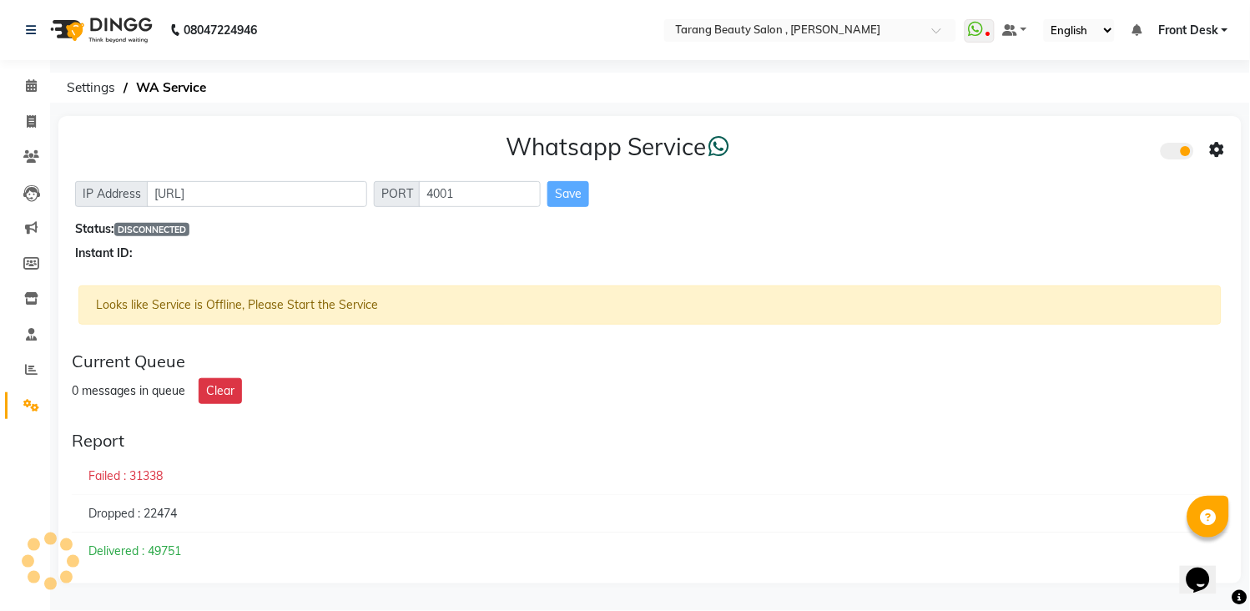
scroll to position [0, 0]
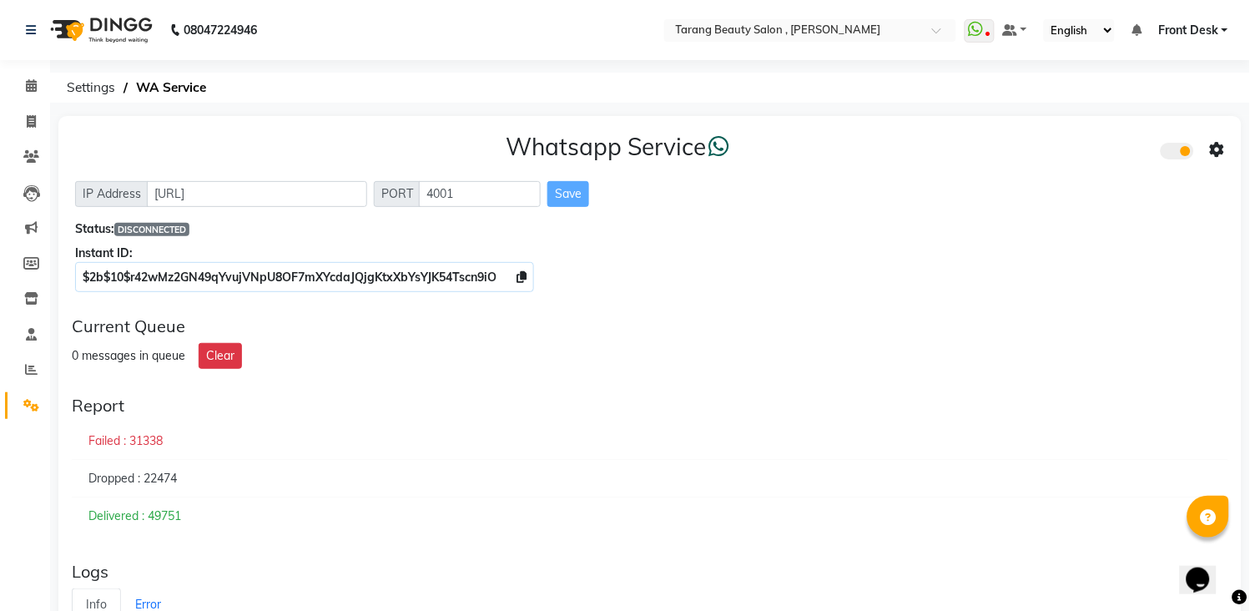
click at [616, 256] on div "Instant ID:" at bounding box center [650, 253] width 1150 height 18
